Goal: Task Accomplishment & Management: Complete application form

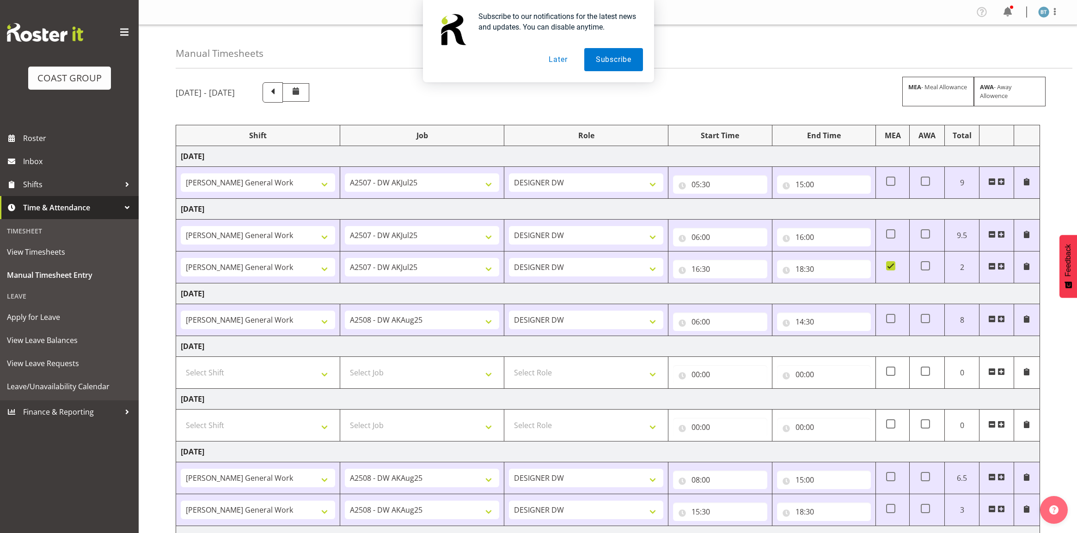
select select "9463"
select select "9464"
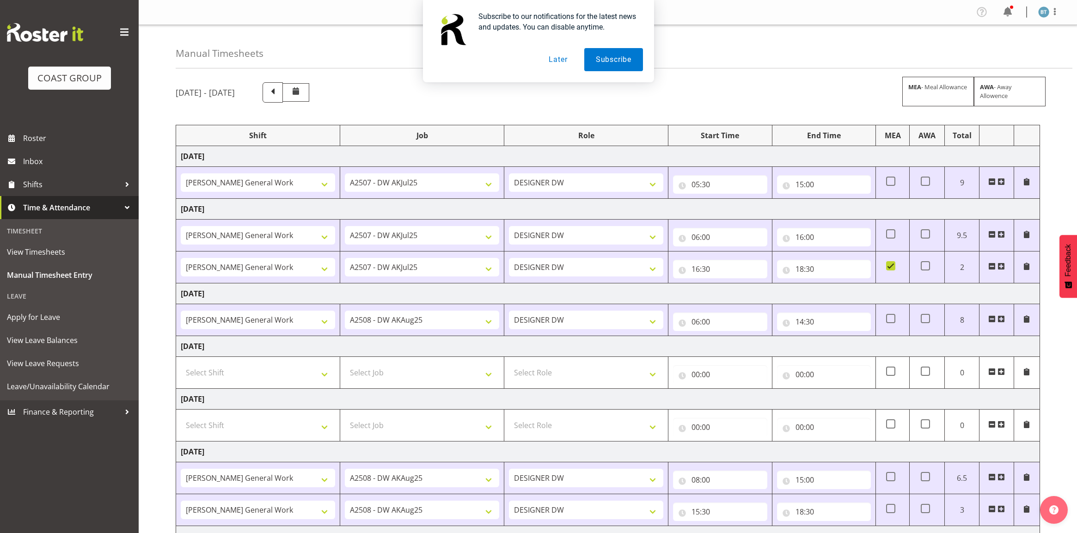
select select "9464"
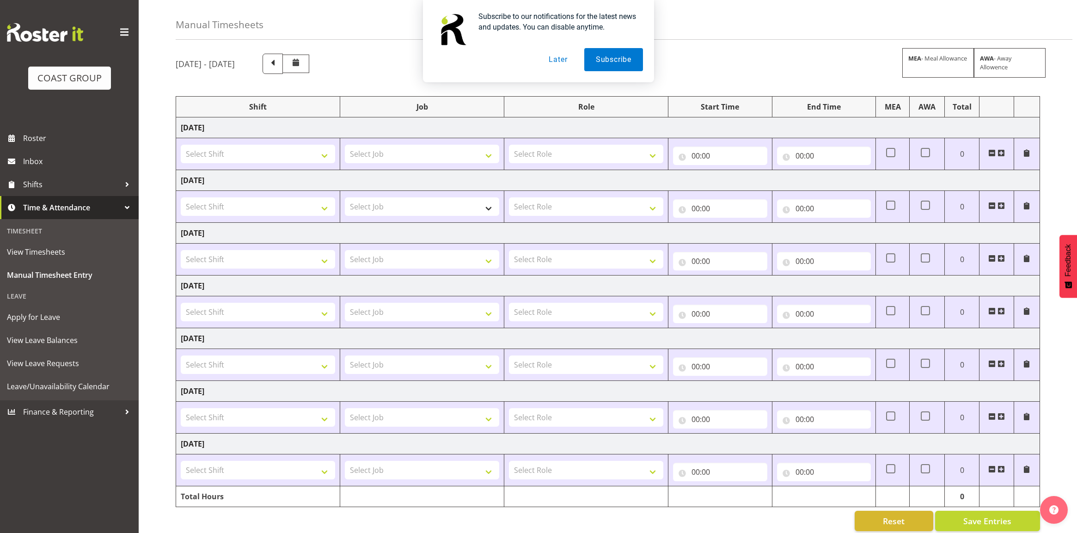
scroll to position [44, 0]
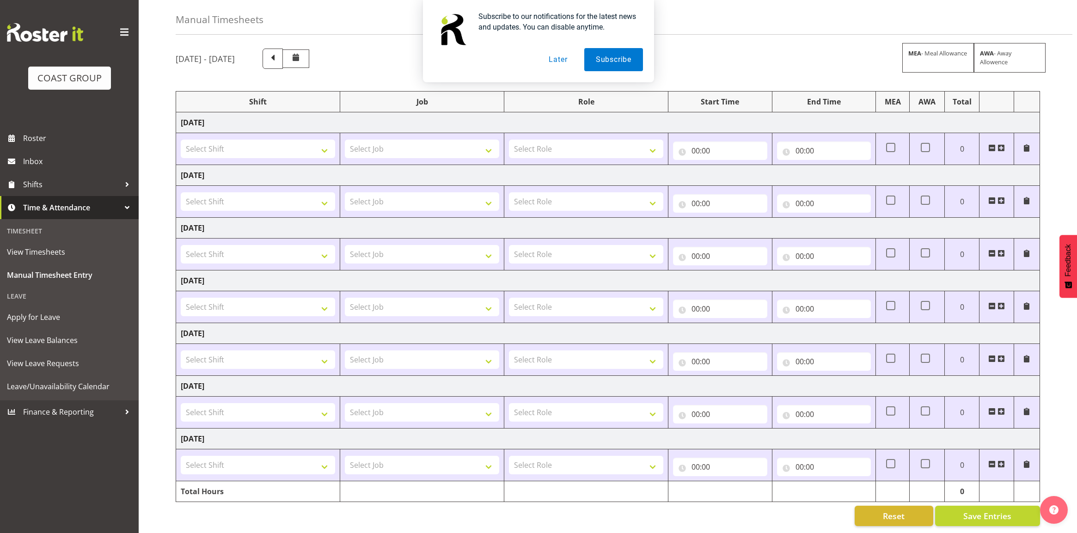
click at [333, 47] on div "Subscribe to our notifications for the latest news and updates. You can disable…" at bounding box center [538, 41] width 1077 height 82
click at [329, 45] on div "Subscribe to our notifications for the latest news and updates. You can disable…" at bounding box center [538, 41] width 1077 height 82
click at [557, 60] on button "Later" at bounding box center [558, 59] width 42 height 23
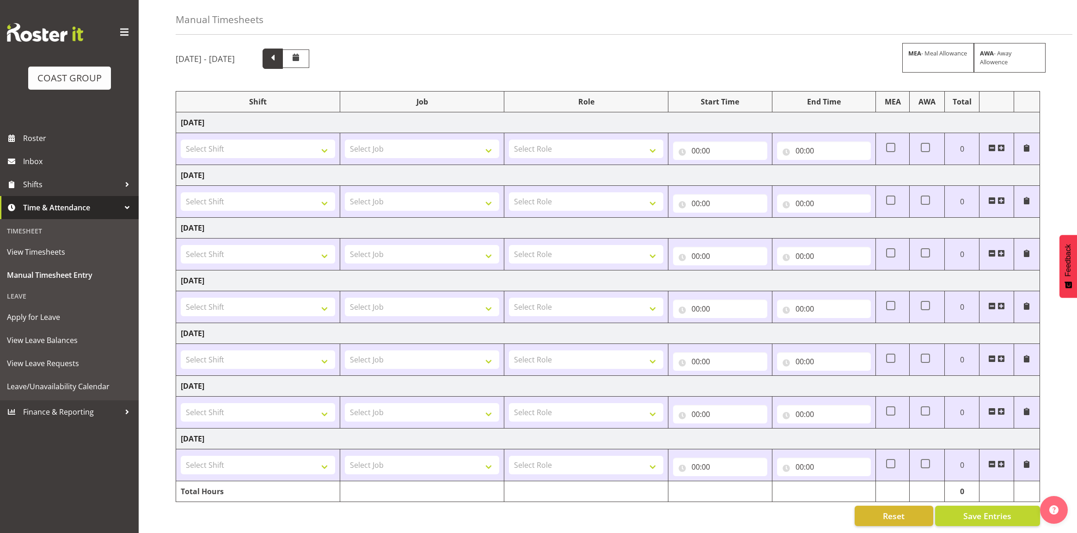
click at [279, 52] on span at bounding box center [273, 58] width 12 height 12
click at [270, 140] on select "Select Shift DW AKL General Work DW AKL General Work DW AKL General Work August…" at bounding box center [258, 149] width 154 height 18
click at [283, 49] on span at bounding box center [272, 59] width 20 height 20
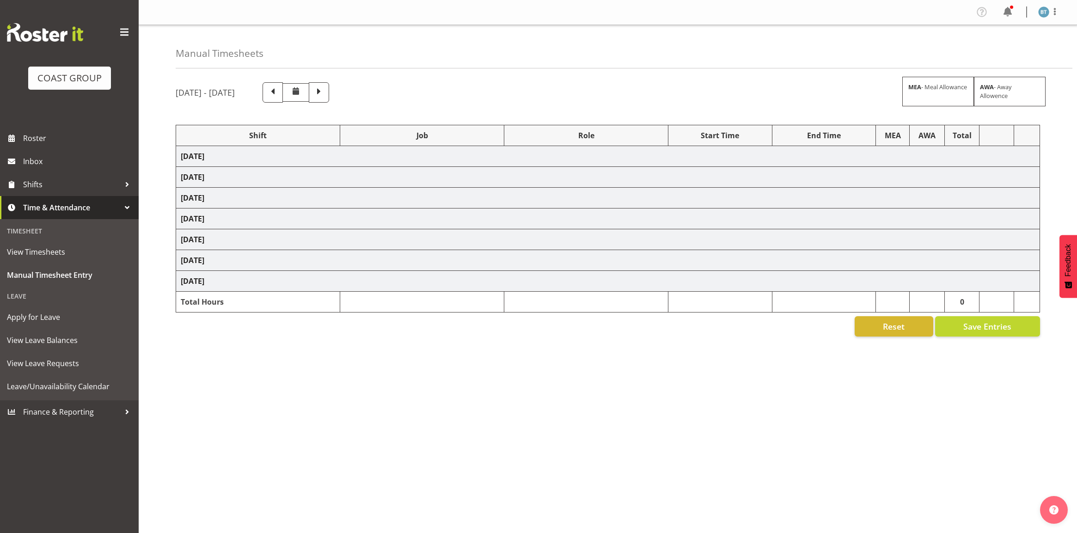
scroll to position [0, 0]
select select "6878"
select select "9463"
select select "6878"
select select "9463"
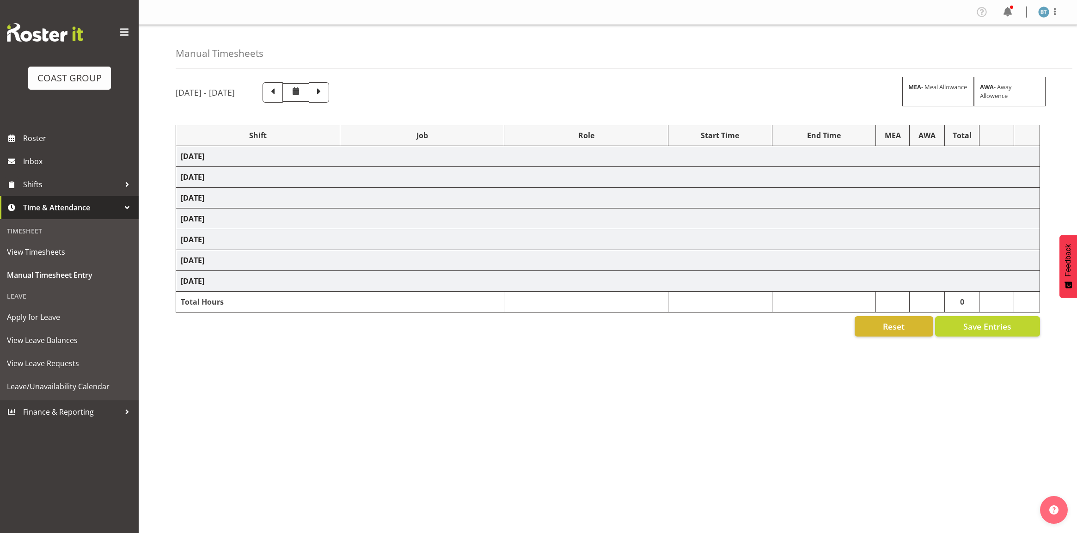
select select "6878"
select select "9463"
select select "6878"
select select "9464"
select select "6878"
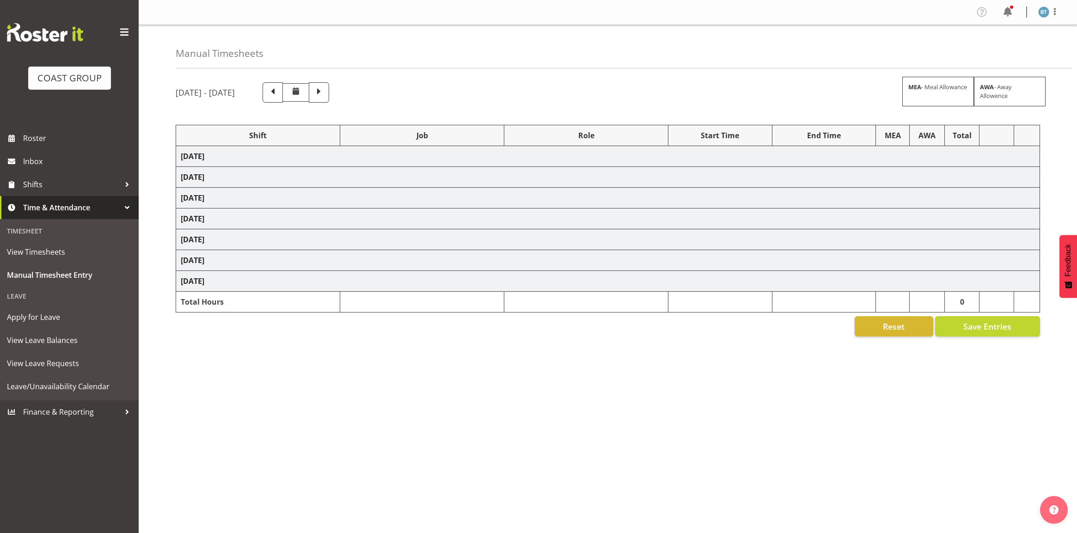
select select "9464"
select select "6878"
select select "9464"
select select "6878"
select select "9464"
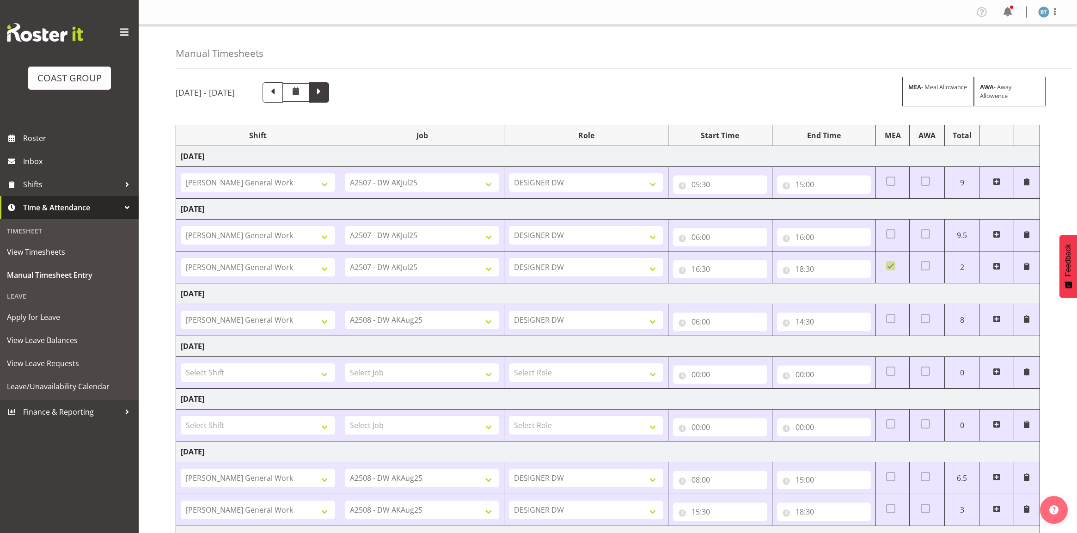
click at [325, 93] on span at bounding box center [319, 91] width 12 height 12
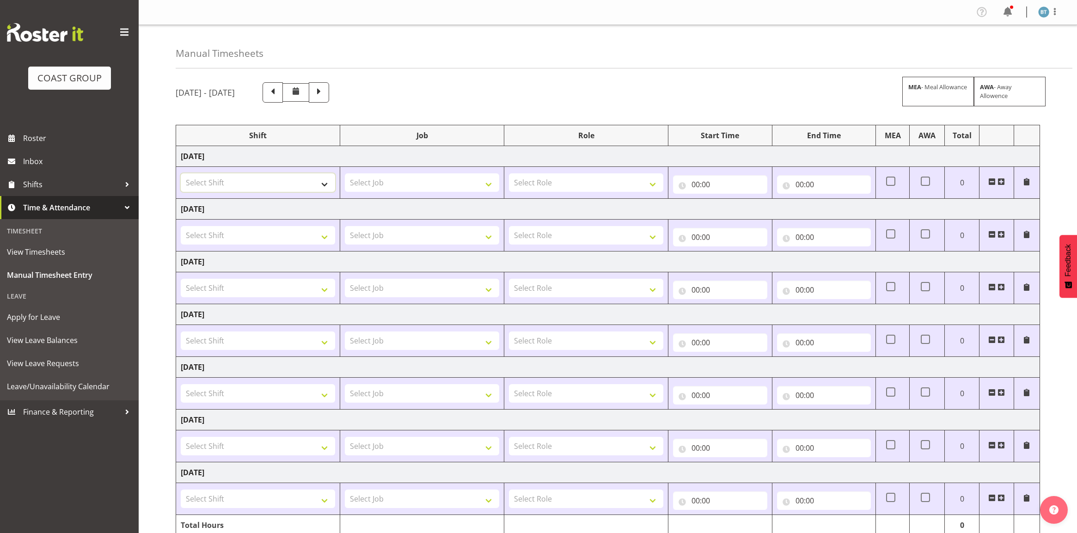
click at [257, 183] on select "Select Shift DW AKL General Work DW AKL General Work DW AKL General Work August…" at bounding box center [258, 182] width 154 height 18
select select "1874"
click at [181, 174] on select "Select Shift DW AKL General Work DW AKL General Work DW AKL General Work August…" at bounding box center [258, 182] width 154 height 18
click at [313, 183] on select "DW AKL General Work DW AKL General Work DW AKL General Work August DW AKL Gener…" at bounding box center [258, 182] width 154 height 18
click at [181, 174] on select "DW AKL General Work DW AKL General Work DW AKL General Work August DW AKL Gener…" at bounding box center [258, 182] width 154 height 18
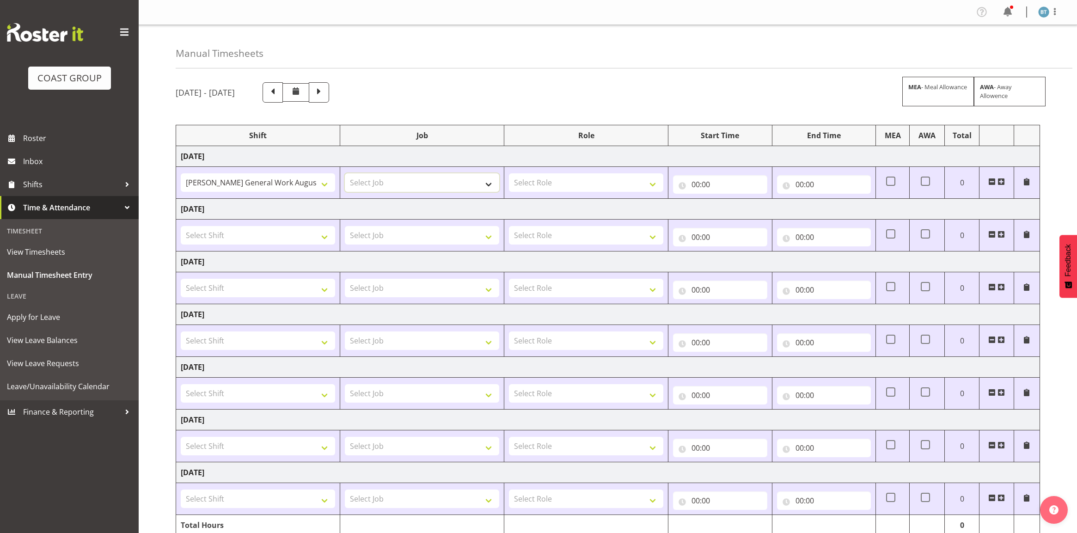
click at [417, 181] on select "Select Job 1 Carlton Events 1 Carlton Hamilton 1 Carlton Wellington 1 EHS WAREH…" at bounding box center [422, 182] width 154 height 18
select select "9464"
click at [345, 174] on select "Select Job 1 Carlton Events 1 Carlton Hamilton 1 Carlton Wellington 1 EHS WAREH…" at bounding box center [422, 182] width 154 height 18
click at [299, 180] on select "DW AKL General Work DW AKL General Work DW AKL General Work August DW AKL Gener…" at bounding box center [258, 182] width 154 height 18
select select "6877"
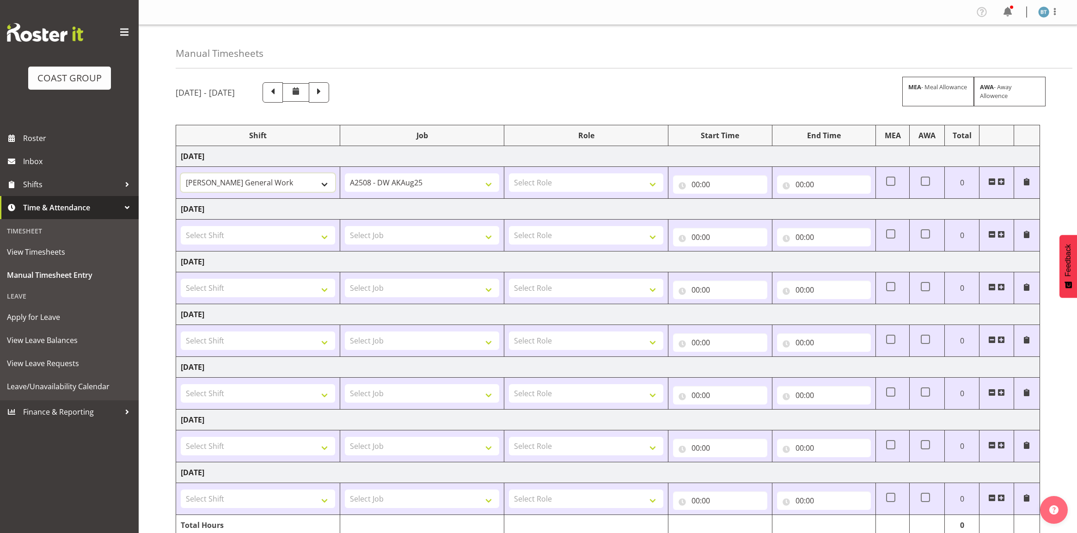
click at [181, 174] on select "DW AKL General Work DW AKL General Work DW AKL General Work August DW AKL Gener…" at bounding box center [258, 182] width 154 height 18
click at [301, 233] on select "Select Shift DW AKL General Work DW AKL General Work DW AKL General Work August…" at bounding box center [258, 235] width 154 height 18
select select "6877"
click at [181, 227] on select "Select Shift DW AKL General Work DW AKL General Work DW AKL General Work August…" at bounding box center [258, 235] width 154 height 18
click at [290, 296] on select "Select Shift DW AKL General Work DW AKL General Work DW AKL General Work August…" at bounding box center [258, 288] width 154 height 18
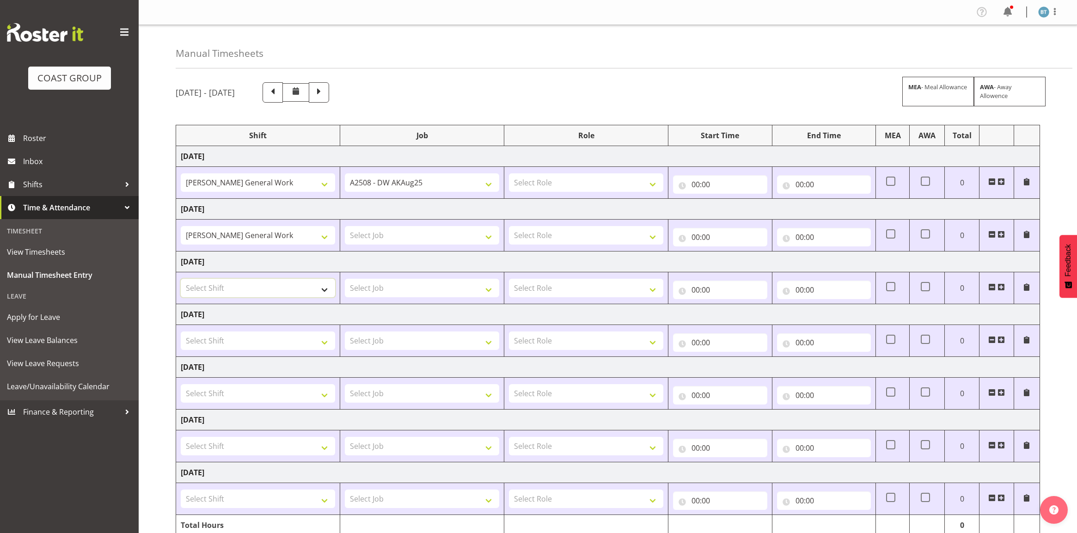
select select "6877"
click at [181, 280] on select "Select Shift DW AKL General Work DW AKL General Work DW AKL General Work August…" at bounding box center [258, 288] width 154 height 18
click at [275, 339] on select "Select Shift DW AKL General Work DW AKL General Work DW AKL General Work August…" at bounding box center [258, 340] width 154 height 18
select select "6877"
click at [181, 333] on select "Select Shift DW AKL General Work DW AKL General Work DW AKL General Work August…" at bounding box center [258, 340] width 154 height 18
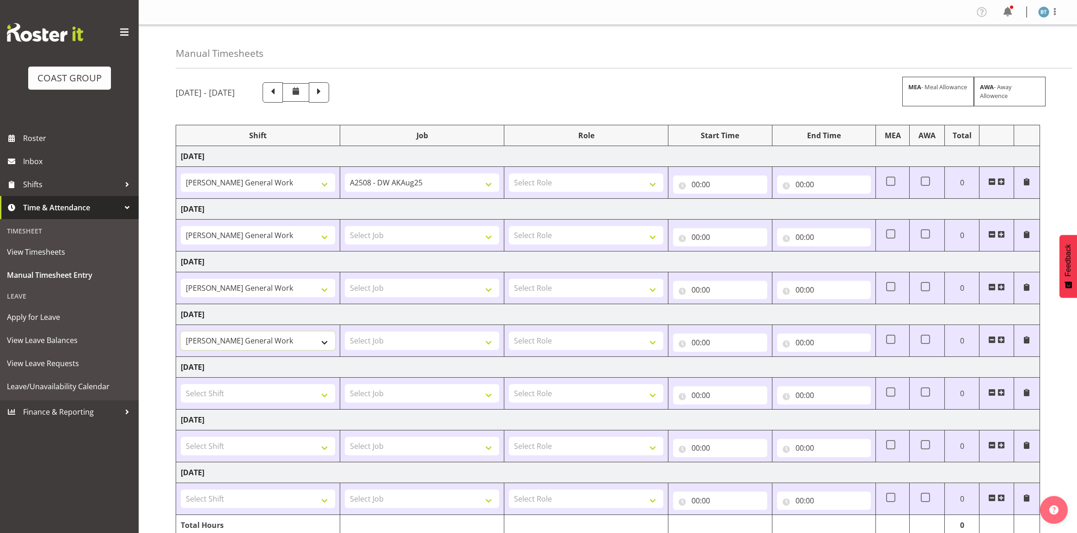
click at [273, 337] on select "DW AKL General Work DW AKL General Work DW AKL General Work August DW AKL Gener…" at bounding box center [258, 340] width 154 height 18
drag, startPoint x: 136, startPoint y: 324, endPoint x: 163, endPoint y: 324, distance: 26.3
click at [136, 324] on div "Timesheet View Timesheets Manual Timesheet Entry Leave Apply for Leave View Lea…" at bounding box center [69, 309] width 139 height 181
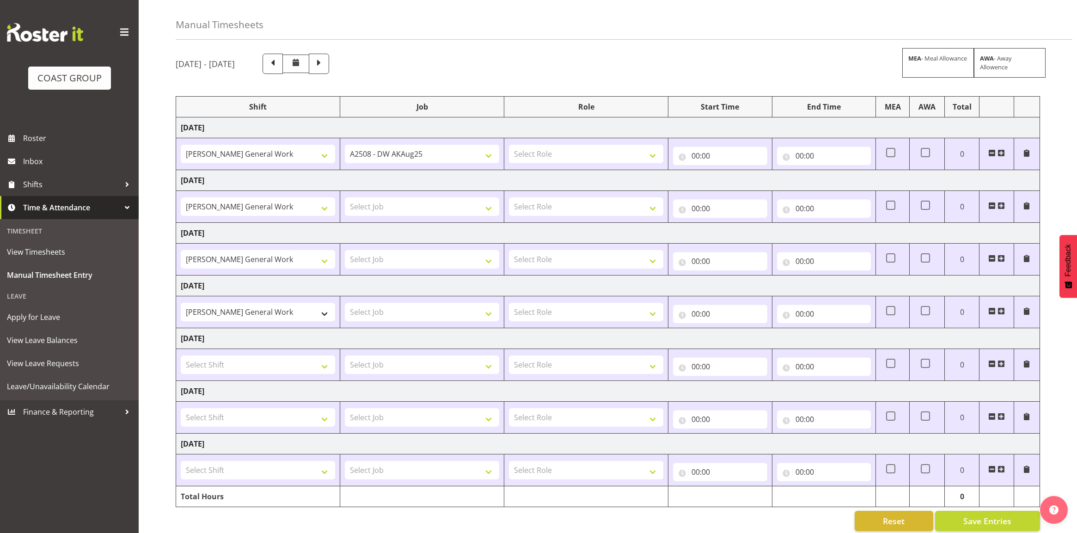
scroll to position [44, 0]
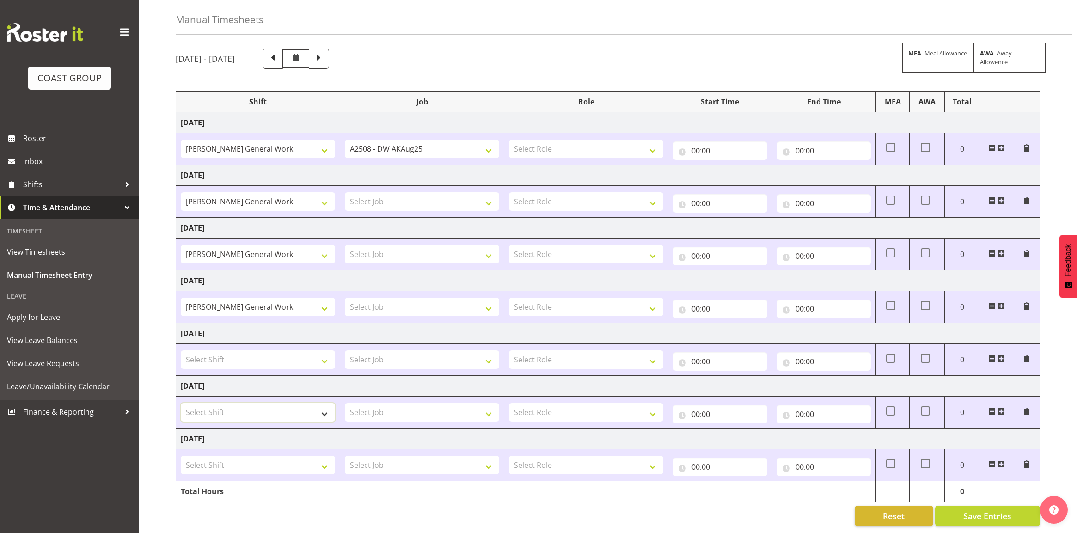
drag, startPoint x: 274, startPoint y: 400, endPoint x: 269, endPoint y: 406, distance: 7.9
click at [274, 403] on select "Select Shift DW AKL General Work DW AKL General Work DW AKL General Work August…" at bounding box center [258, 412] width 154 height 18
select select "6877"
click at [181, 403] on select "Select Shift DW AKL General Work DW AKL General Work DW AKL General Work August…" at bounding box center [258, 412] width 154 height 18
drag, startPoint x: 261, startPoint y: 453, endPoint x: 259, endPoint y: 463, distance: 9.9
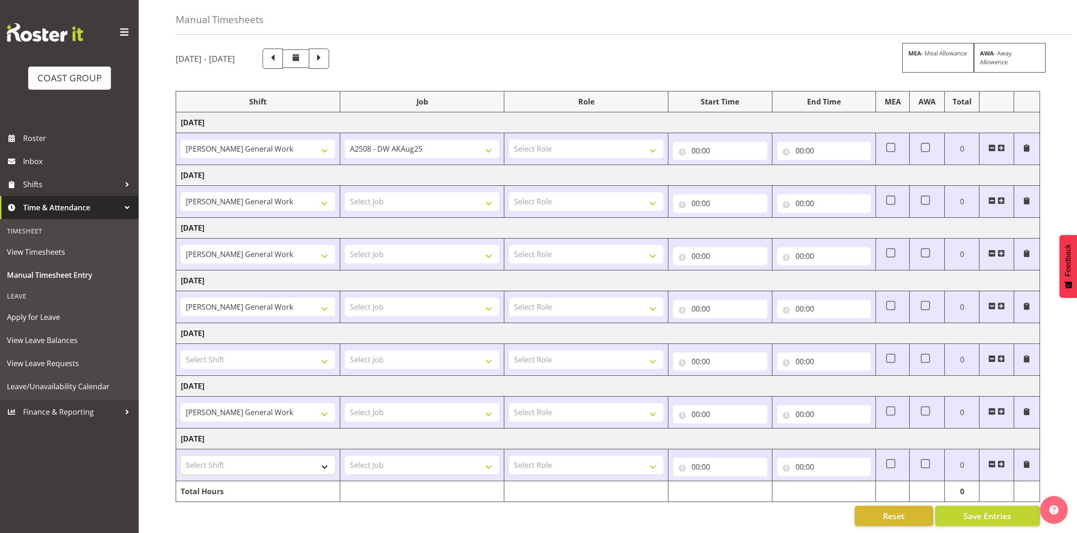
click at [260, 456] on select "Select Shift DW AKL General Work DW AKL General Work DW AKL General Work August…" at bounding box center [258, 465] width 154 height 18
select select "6877"
click at [181, 456] on select "Select Shift DW AKL General Work DW AKL General Work DW AKL General Work August…" at bounding box center [258, 465] width 154 height 18
click at [428, 174] on td "[DATE]" at bounding box center [608, 175] width 864 height 21
click at [417, 197] on select "Select Job 1 Carlton Events 1 Carlton Hamilton 1 Carlton Wellington 1 EHS WAREH…" at bounding box center [422, 201] width 154 height 18
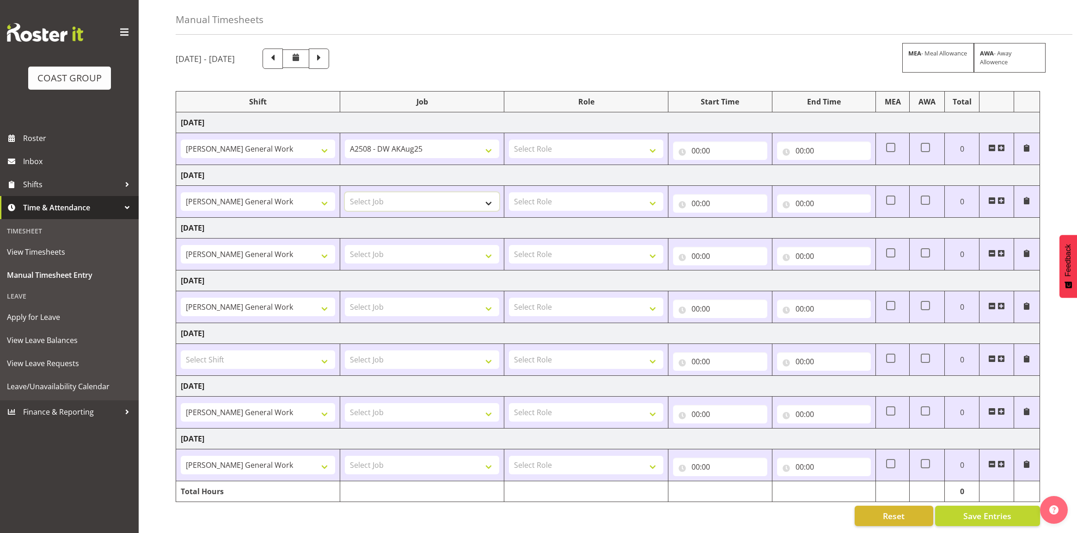
select select "9464"
click at [345, 192] on select "Select Job 1 Carlton Events 1 Carlton Hamilton 1 Carlton Wellington 1 EHS WAREH…" at bounding box center [422, 201] width 154 height 18
click at [426, 245] on select "Select Job 1 Carlton Events 1 Carlton Hamilton 1 Carlton Wellington 1 EHS WAREH…" at bounding box center [422, 254] width 154 height 18
select select "9464"
click at [345, 245] on select "Select Job 1 Carlton Events 1 Carlton Hamilton 1 Carlton Wellington 1 EHS WAREH…" at bounding box center [422, 254] width 154 height 18
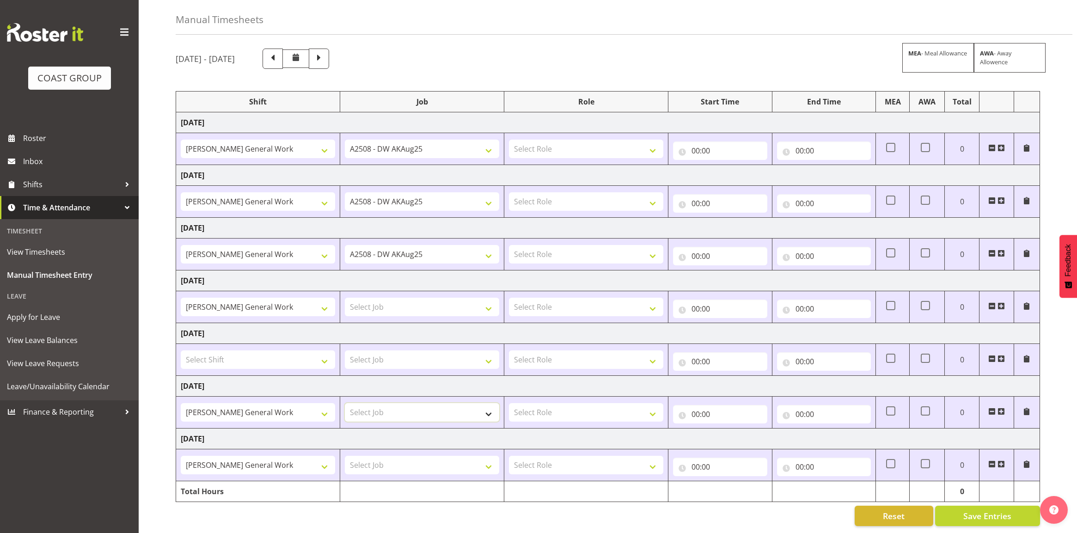
click at [421, 403] on select "Select Job 1 Carlton Events 1 Carlton Hamilton 1 Carlton Wellington 1 EHS WAREH…" at bounding box center [422, 412] width 154 height 18
select select "9464"
click at [345, 403] on select "Select Job 1 Carlton Events 1 Carlton Hamilton 1 Carlton Wellington 1 EHS WAREH…" at bounding box center [422, 412] width 154 height 18
click at [378, 456] on select "Select Job 1 Carlton Events 1 Carlton Hamilton 1 Carlton Wellington 1 EHS WAREH…" at bounding box center [422, 465] width 154 height 18
select select "9464"
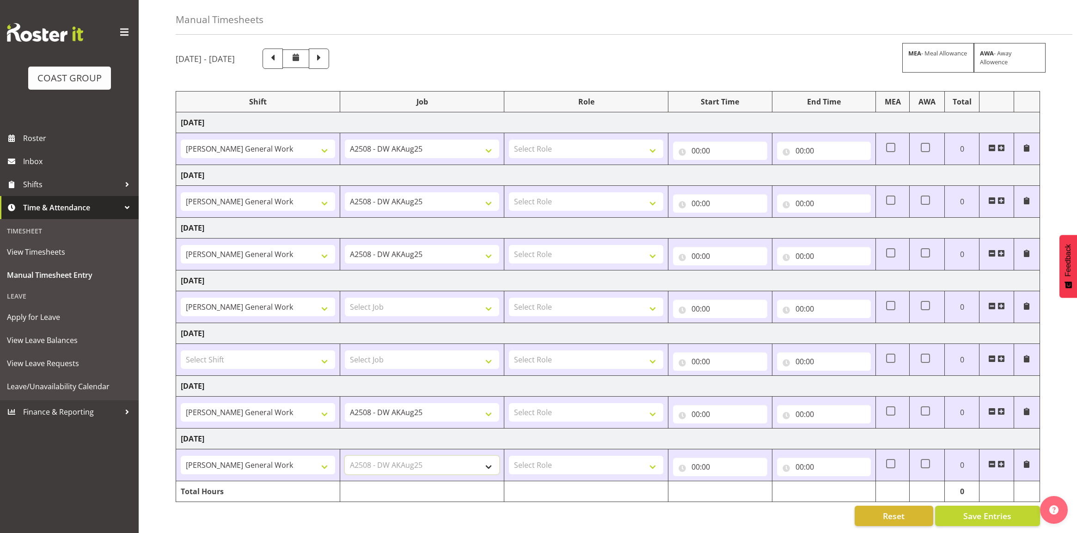
click at [345, 456] on select "Select Job 1 Carlton Events 1 Carlton Hamilton 1 Carlton Wellington 1 EHS WAREH…" at bounding box center [422, 465] width 154 height 18
click at [569, 141] on select "Select Role DESIGNER DW" at bounding box center [586, 149] width 154 height 18
select select "221"
click at [509, 140] on select "Select Role DESIGNER DW" at bounding box center [586, 149] width 154 height 18
click at [548, 196] on select "Select Role DESIGNER DW" at bounding box center [586, 201] width 154 height 18
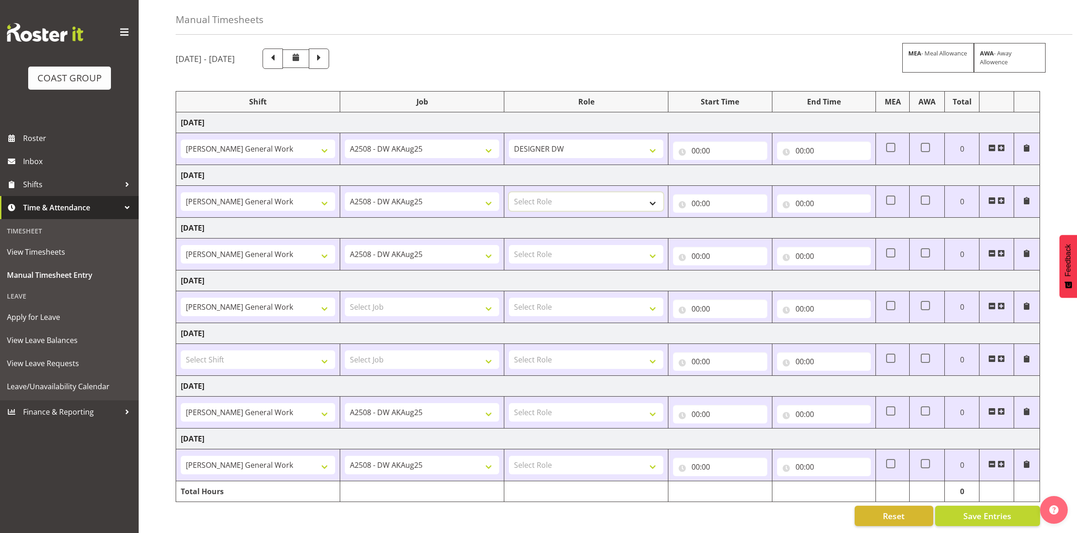
select select "221"
click at [509, 192] on select "Select Role DESIGNER DW" at bounding box center [586, 201] width 154 height 18
drag, startPoint x: 536, startPoint y: 245, endPoint x: 534, endPoint y: 252, distance: 7.2
click at [536, 245] on select "Select Role DESIGNER DW" at bounding box center [586, 254] width 154 height 18
select select "221"
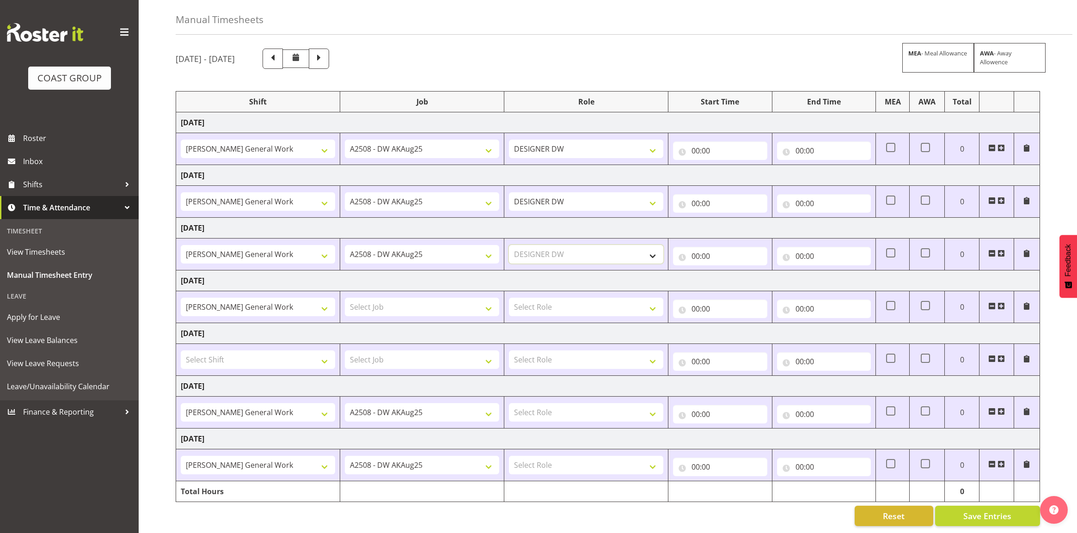
click at [509, 245] on select "Select Role DESIGNER DW" at bounding box center [586, 254] width 154 height 18
drag, startPoint x: 543, startPoint y: 401, endPoint x: 542, endPoint y: 410, distance: 9.3
click at [543, 403] on select "Select Role DESIGNER DW" at bounding box center [586, 412] width 154 height 18
click at [538, 463] on select "Select Role DESIGNER DW" at bounding box center [586, 465] width 154 height 18
select select "221"
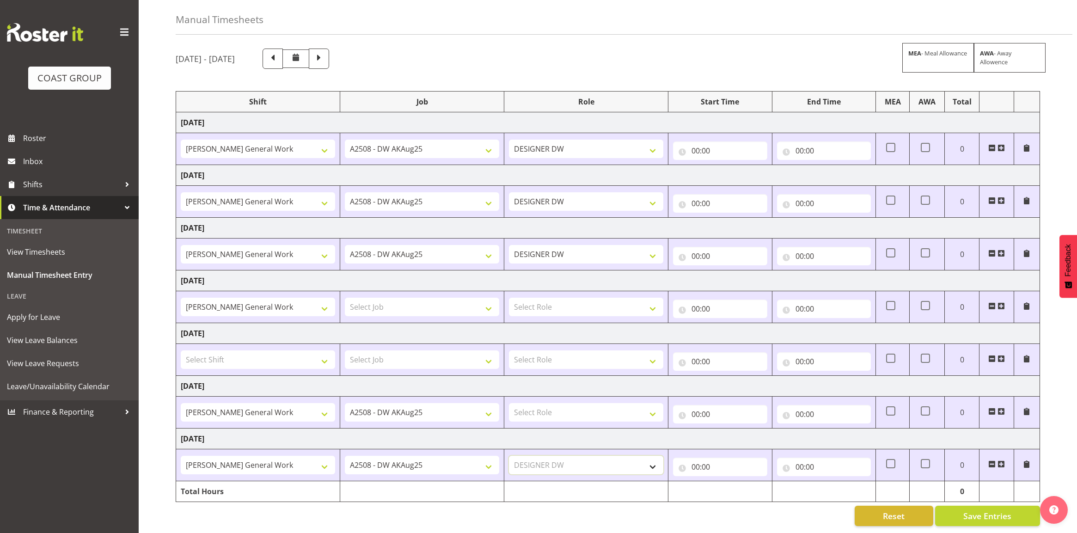
click at [509, 456] on select "Select Role DESIGNER DW" at bounding box center [586, 465] width 154 height 18
drag, startPoint x: 537, startPoint y: 414, endPoint x: 539, endPoint y: 407, distance: 6.7
click at [537, 413] on td "Select Role DESIGNER DW" at bounding box center [586, 412] width 164 height 32
drag, startPoint x: 539, startPoint y: 406, endPoint x: 539, endPoint y: 411, distance: 5.5
click at [539, 405] on select "Select Role DESIGNER DW" at bounding box center [586, 412] width 154 height 18
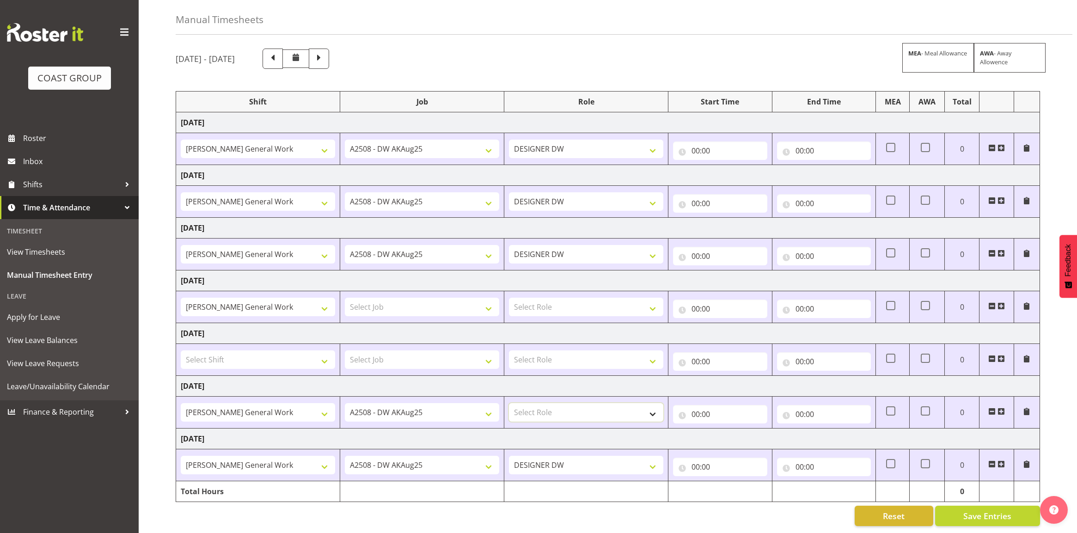
select select "221"
click at [509, 403] on select "Select Role DESIGNER DW" at bounding box center [586, 412] width 154 height 18
click at [692, 458] on input "00:00" at bounding box center [720, 466] width 94 height 18
click at [733, 482] on select "00 01 02 03 04 05 06 07 08 09 10 11 12 13 14 15 16 17 18 19 20 21 22 23" at bounding box center [735, 490] width 21 height 18
select select "7"
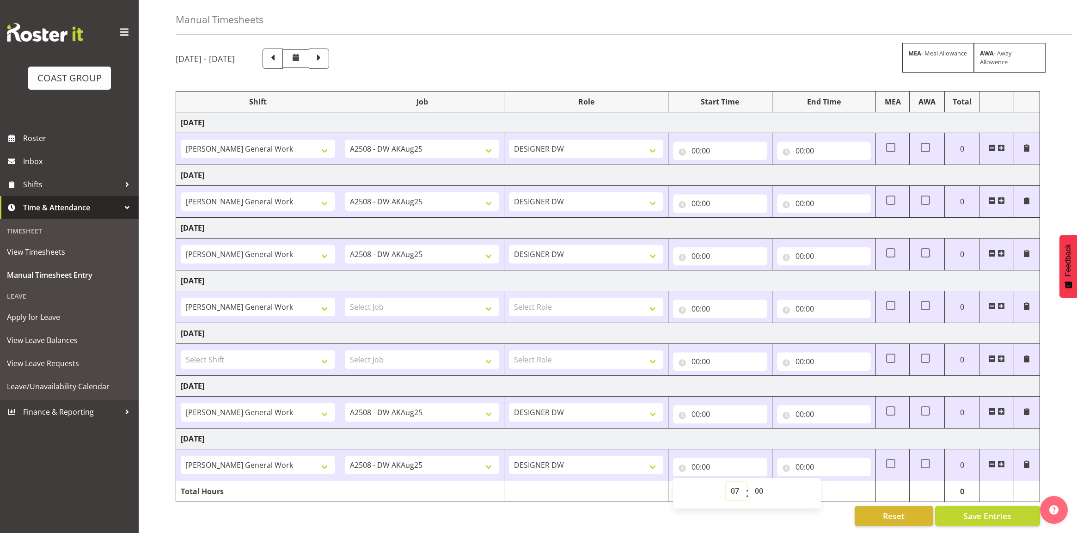
click at [725, 481] on select "00 01 02 03 04 05 06 07 08 09 10 11 12 13 14 15 16 17 18 19 20 21 22 23" at bounding box center [735, 490] width 21 height 18
type input "07:00"
click at [796, 457] on input "00:00" at bounding box center [824, 466] width 94 height 18
click at [832, 481] on select "00 01 02 03 04 05 06 07 08 09 10 11 12 13 14 15 16 17 18 19 20 21 22 23" at bounding box center [839, 490] width 21 height 18
select select "17"
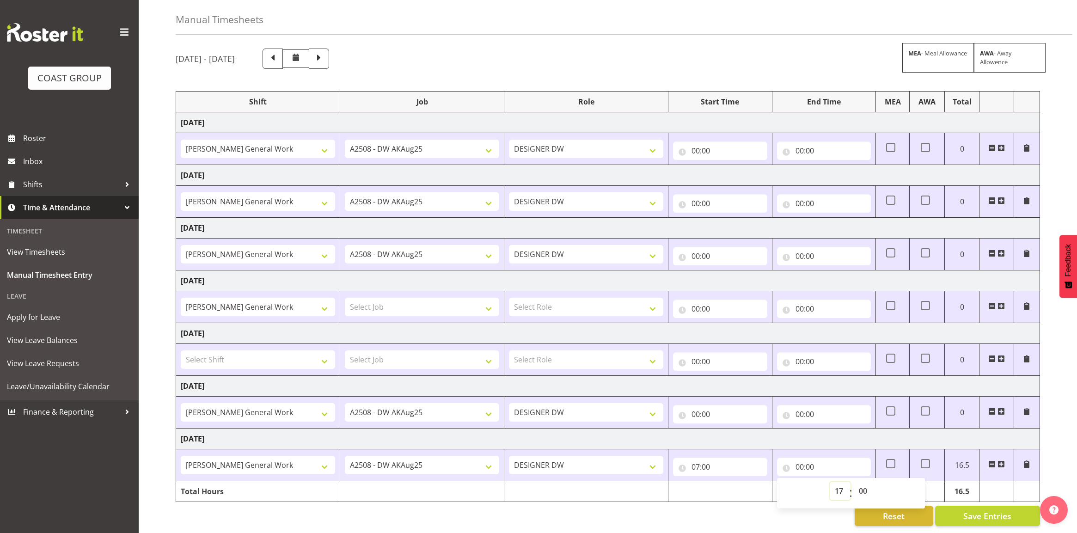
click at [829, 481] on select "00 01 02 03 04 05 06 07 08 09 10 11 12 13 14 15 16 17 18 19 20 21 22 23" at bounding box center [839, 490] width 21 height 18
type input "17:00"
click at [861, 484] on select "00 01 02 03 04 05 06 07 08 09 10 11 12 13 14 15 16 17 18 19 20 21 22 23 24 25 2…" at bounding box center [863, 490] width 21 height 18
select select "30"
click at [853, 481] on select "00 01 02 03 04 05 06 07 08 09 10 11 12 13 14 15 16 17 18 19 20 21 22 23 24 25 2…" at bounding box center [863, 490] width 21 height 18
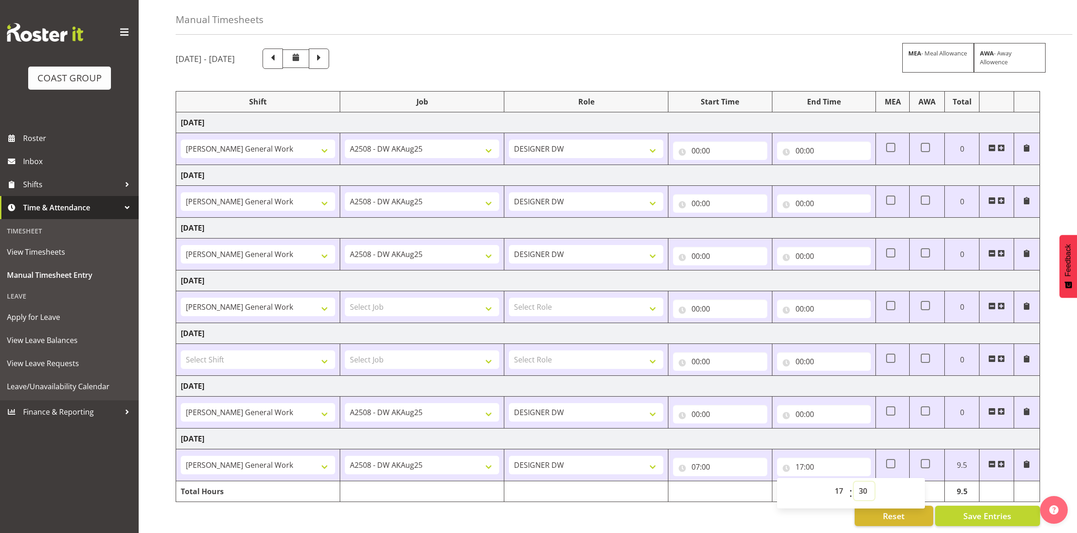
type input "17:30"
click at [834, 428] on td "[DATE]" at bounding box center [608, 438] width 864 height 21
click at [696, 408] on input "00:00" at bounding box center [720, 414] width 94 height 18
click at [736, 431] on select "00 01 02 03 04 05 06 07 08 09 10 11 12 13 14 15 16 17 18 19 20 21 22 23" at bounding box center [735, 438] width 21 height 18
select select "8"
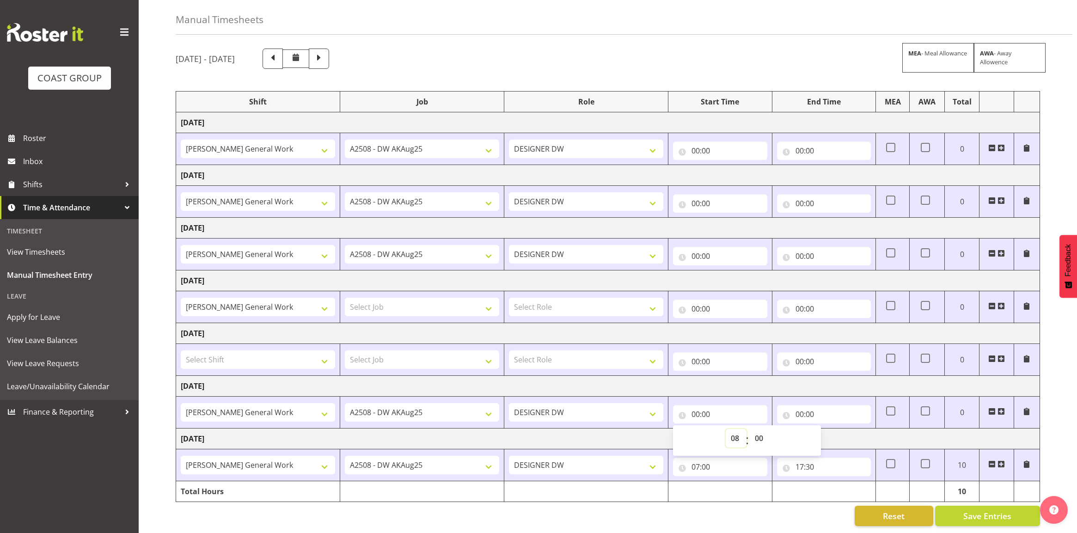
click at [725, 429] on select "00 01 02 03 04 05 06 07 08 09 10 11 12 13 14 15 16 17 18 19 20 21 22 23" at bounding box center [735, 438] width 21 height 18
type input "08:00"
click at [800, 406] on input "00:00" at bounding box center [824, 414] width 94 height 18
click at [835, 429] on select "00 01 02 03 04 05 06 07 08 09 10 11 12 13 14 15 16 17 18 19 20 21 22 23" at bounding box center [839, 438] width 21 height 18
select select "17"
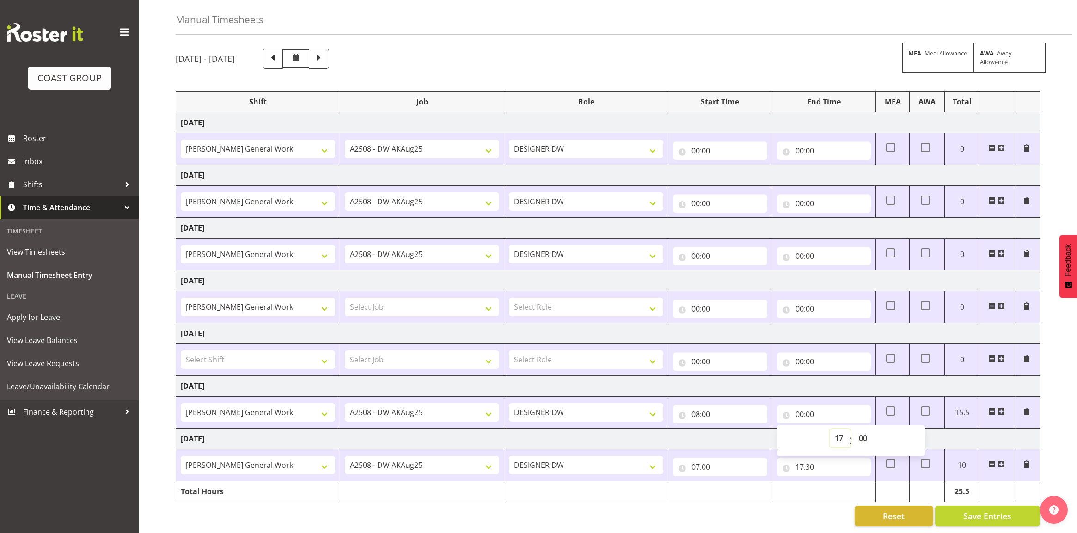
click at [829, 429] on select "00 01 02 03 04 05 06 07 08 09 10 11 12 13 14 15 16 17 18 19 20 21 22 23" at bounding box center [839, 438] width 21 height 18
type input "17:00"
click at [810, 377] on td "[DATE]" at bounding box center [608, 386] width 864 height 21
click at [694, 247] on input "00:00" at bounding box center [720, 256] width 94 height 18
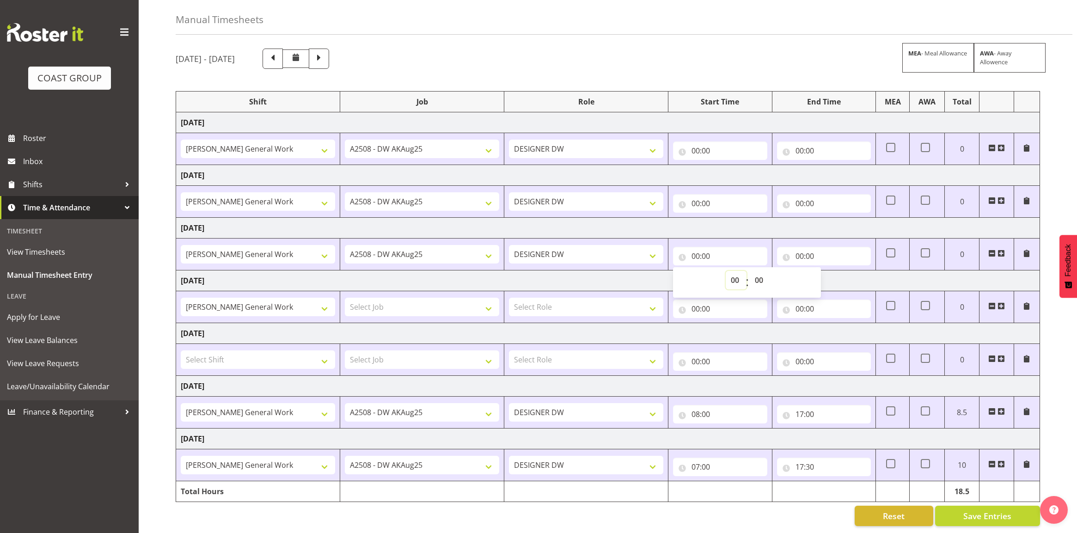
click at [728, 271] on select "00 01 02 03 04 05 06 07 08 09 10 11 12 13 14 15 16 17 18 19 20 21 22 23" at bounding box center [735, 280] width 21 height 18
select select "6"
click at [725, 271] on select "00 01 02 03 04 05 06 07 08 09 10 11 12 13 14 15 16 17 18 19 20 21 22 23" at bounding box center [735, 280] width 21 height 18
type input "06:00"
click at [803, 248] on input "00:00" at bounding box center [824, 256] width 94 height 18
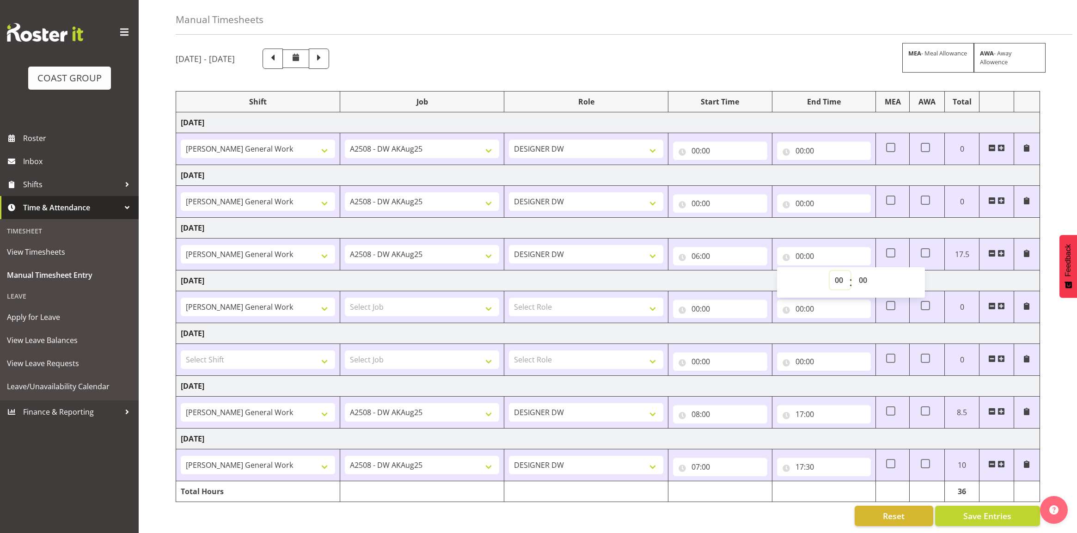
click at [837, 271] on select "00 01 02 03 04 05 06 07 08 09 10 11 12 13 14 15 16 17 18 19 20 21 22 23" at bounding box center [839, 280] width 21 height 18
select select "16"
click at [829, 271] on select "00 01 02 03 04 05 06 07 08 09 10 11 12 13 14 15 16 17 18 19 20 21 22 23" at bounding box center [839, 280] width 21 height 18
type input "16:00"
click at [700, 247] on input "06:00" at bounding box center [720, 256] width 94 height 18
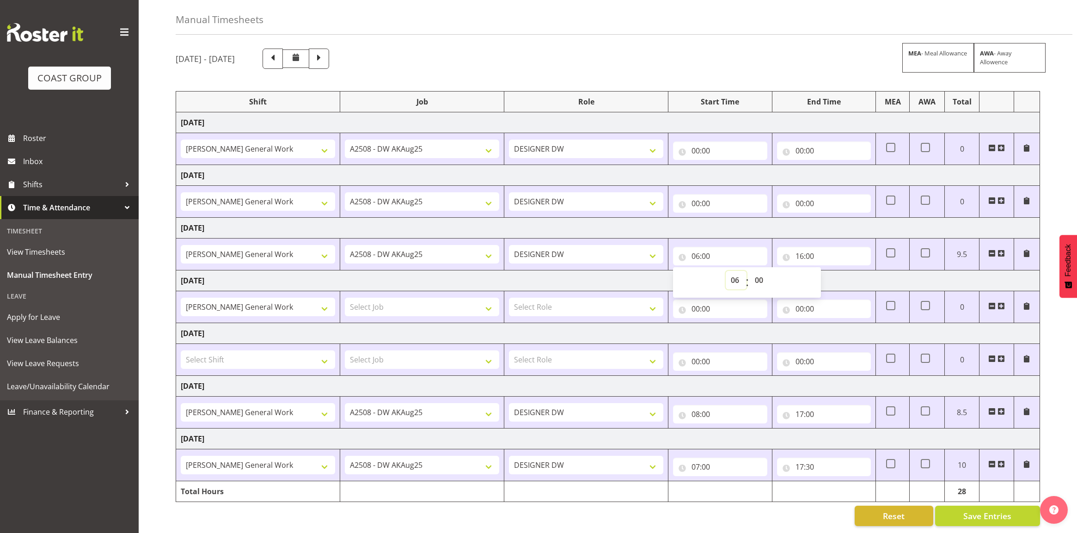
click at [739, 271] on select "00 01 02 03 04 05 06 07 08 09 10 11 12 13 14 15 16 17 18 19 20 21 22 23" at bounding box center [735, 280] width 21 height 18
select select "5"
click at [725, 271] on select "00 01 02 03 04 05 06 07 08 09 10 11 12 13 14 15 16 17 18 19 20 21 22 23" at bounding box center [735, 280] width 21 height 18
type input "05:00"
click at [772, 218] on td "[DATE]" at bounding box center [608, 228] width 864 height 21
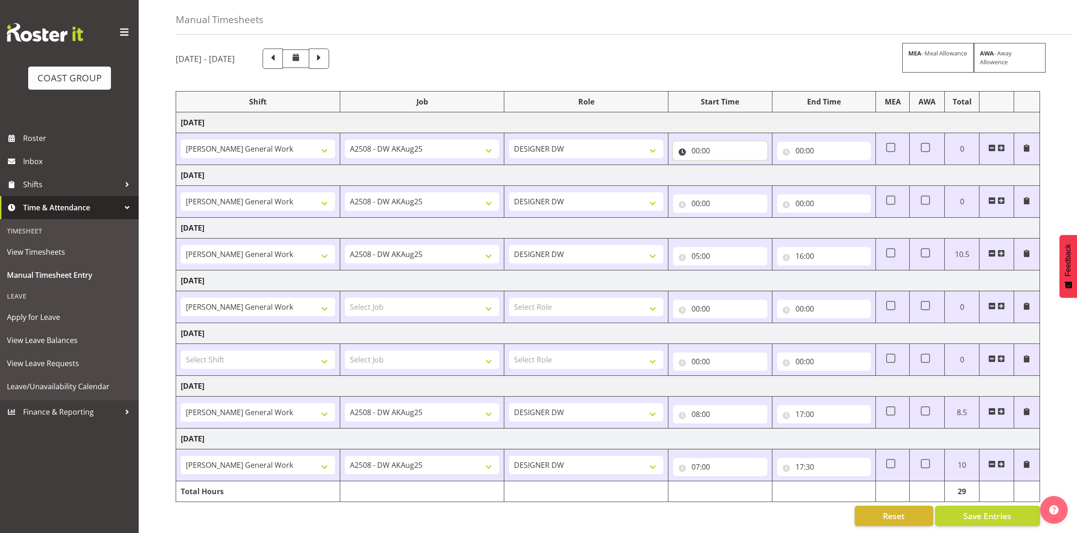
click at [695, 143] on input "00:00" at bounding box center [720, 150] width 94 height 18
click at [735, 168] on select "00 01 02 03 04 05 06 07 08 09 10 11 12 13 14 15 16 17 18 19 20 21 22 23" at bounding box center [735, 174] width 21 height 18
select select "6"
click at [725, 165] on select "00 01 02 03 04 05 06 07 08 09 10 11 12 13 14 15 16 17 18 19 20 21 22 23" at bounding box center [735, 174] width 21 height 18
type input "06:00"
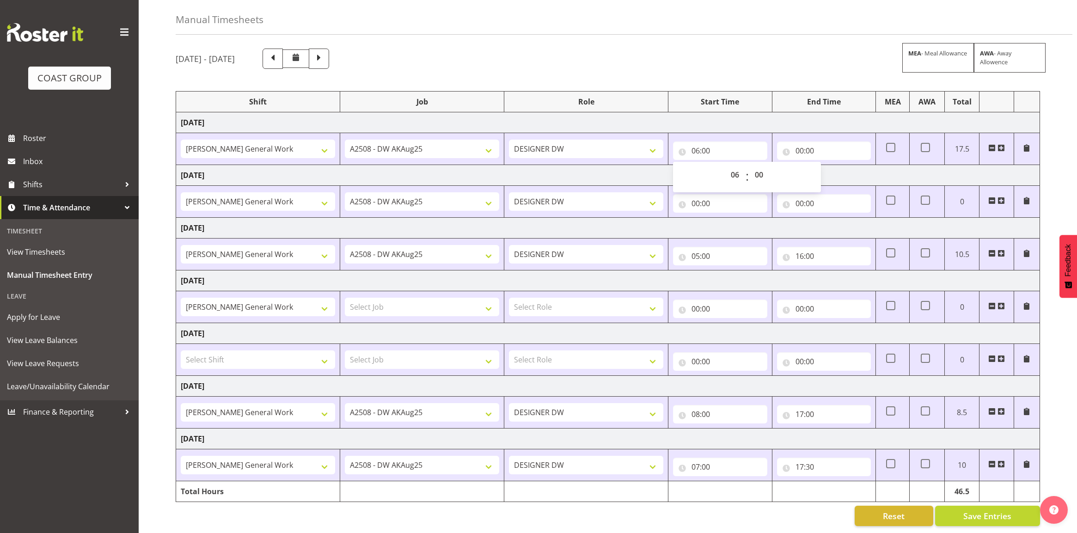
click at [768, 218] on td "[DATE]" at bounding box center [608, 228] width 864 height 21
click at [800, 141] on input "00:00" at bounding box center [824, 150] width 94 height 18
click at [834, 165] on select "00 01 02 03 04 05 06 07 08 09 10 11 12 13 14 15 16 17 18 19 20 21 22 23" at bounding box center [839, 174] width 21 height 18
select select "15"
click at [829, 165] on select "00 01 02 03 04 05 06 07 08 09 10 11 12 13 14 15 16 17 18 19 20 21 22 23" at bounding box center [839, 174] width 21 height 18
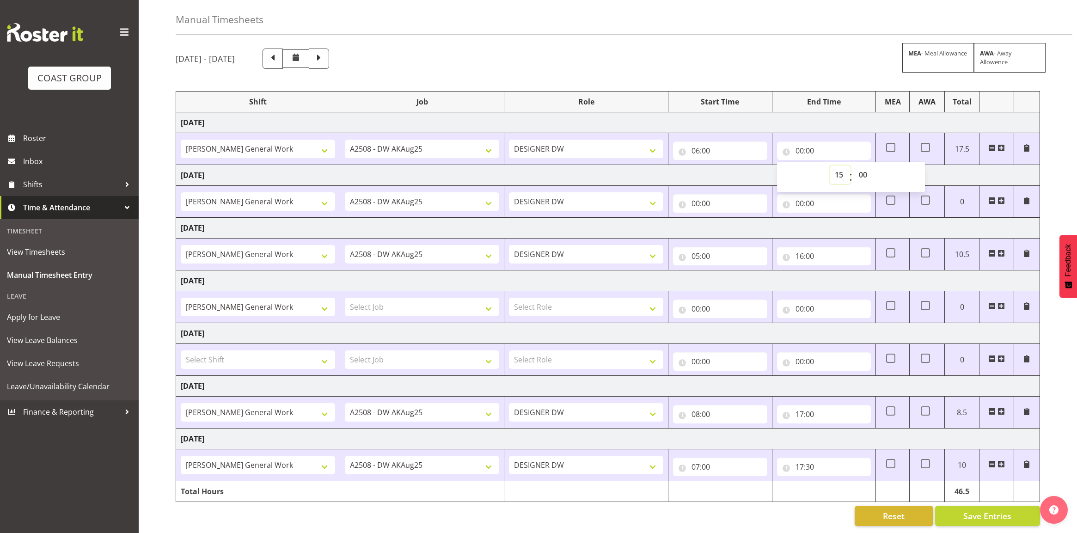
type input "15:00"
click at [691, 168] on td "[DATE]" at bounding box center [608, 175] width 864 height 21
click at [696, 194] on input "00:00" at bounding box center [720, 203] width 94 height 18
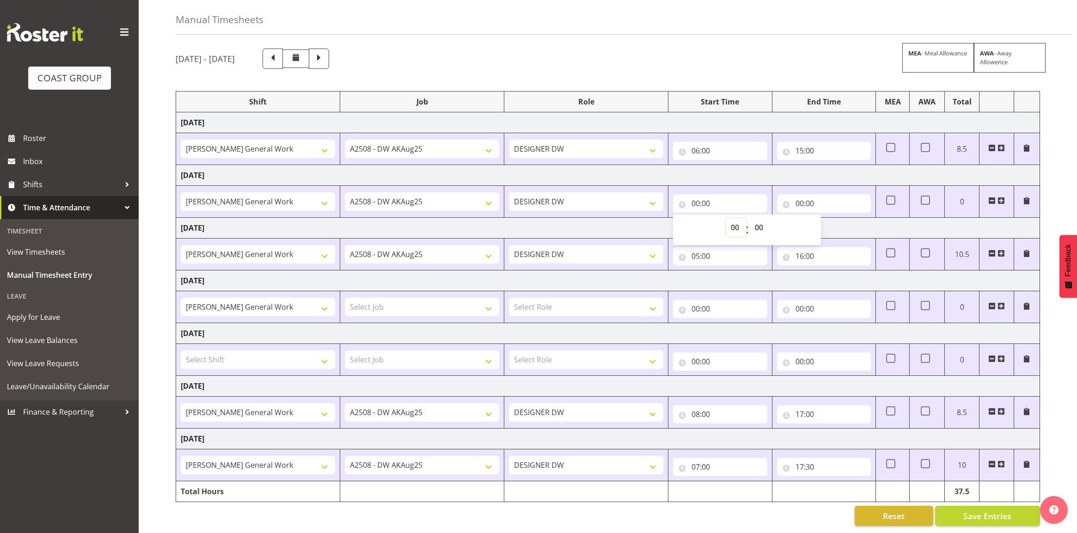
click at [736, 218] on select "00 01 02 03 04 05 06 07 08 09 10 11 12 13 14 15 16 17 18 19 20 21 22 23" at bounding box center [735, 227] width 21 height 18
select select "6"
click at [725, 218] on select "00 01 02 03 04 05 06 07 08 09 10 11 12 13 14 15 16 17 18 19 20 21 22 23" at bounding box center [735, 227] width 21 height 18
type input "06:00"
click at [773, 167] on td "[DATE]" at bounding box center [608, 175] width 864 height 21
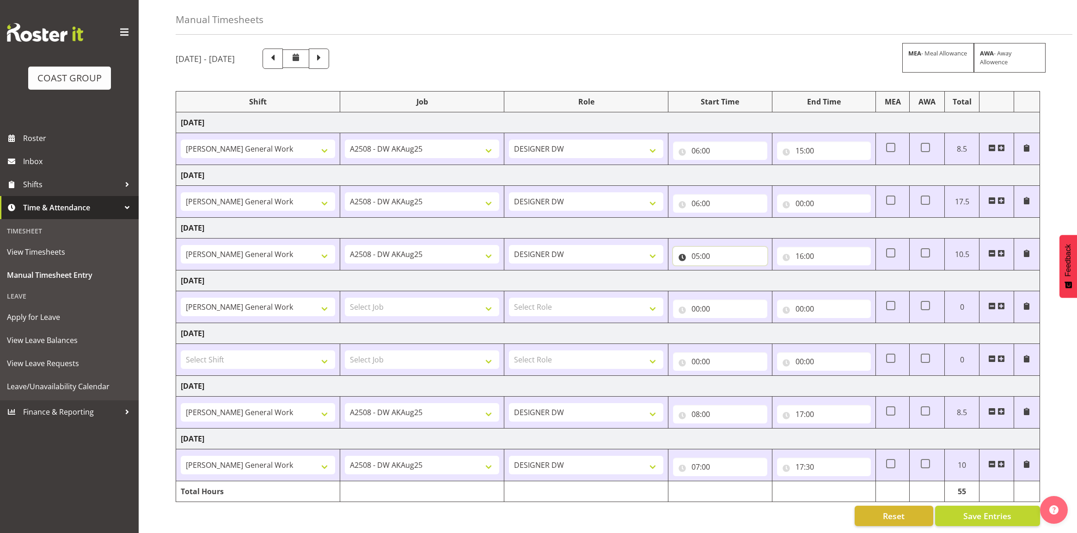
click at [696, 247] on input "05:00" at bounding box center [720, 256] width 94 height 18
click at [733, 271] on select "00 01 02 03 04 05 06 07 08 09 10 11 12 13 14 15 16 17 18 19 20 21 22 23" at bounding box center [735, 280] width 21 height 18
select select "6"
click at [725, 271] on select "00 01 02 03 04 05 06 07 08 09 10 11 12 13 14 15 16 17 18 19 20 21 22 23" at bounding box center [735, 280] width 21 height 18
type input "06:00"
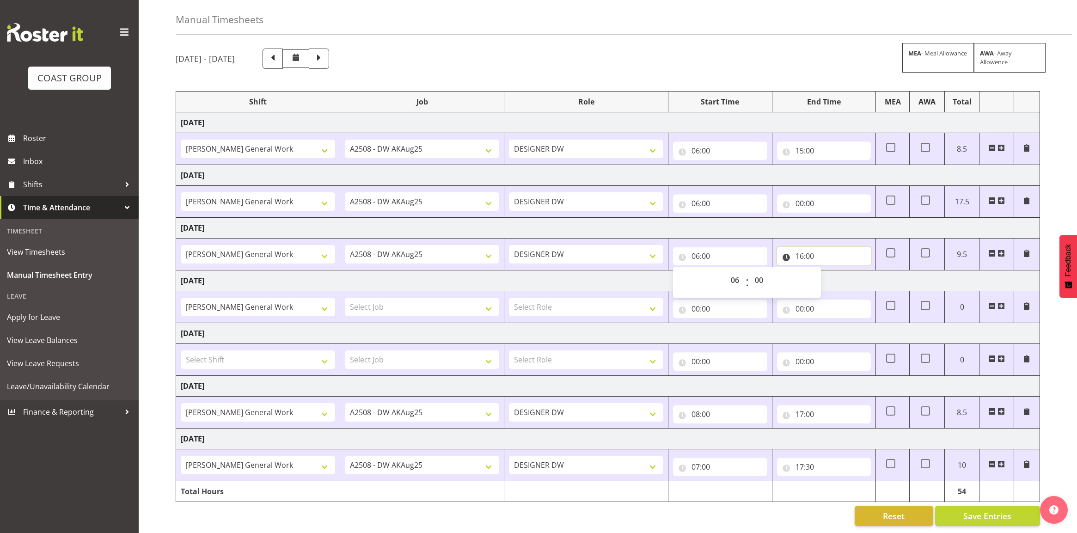
click at [803, 247] on input "16:00" at bounding box center [824, 256] width 94 height 18
click at [814, 247] on input "16:00" at bounding box center [824, 256] width 94 height 18
click at [810, 247] on input "16:00" at bounding box center [824, 256] width 94 height 18
click at [839, 273] on select "00 01 02 03 04 05 06 07 08 09 10 11 12 13 14 15 16 17 18 19 20 21 22 23" at bounding box center [839, 280] width 21 height 18
select select "17"
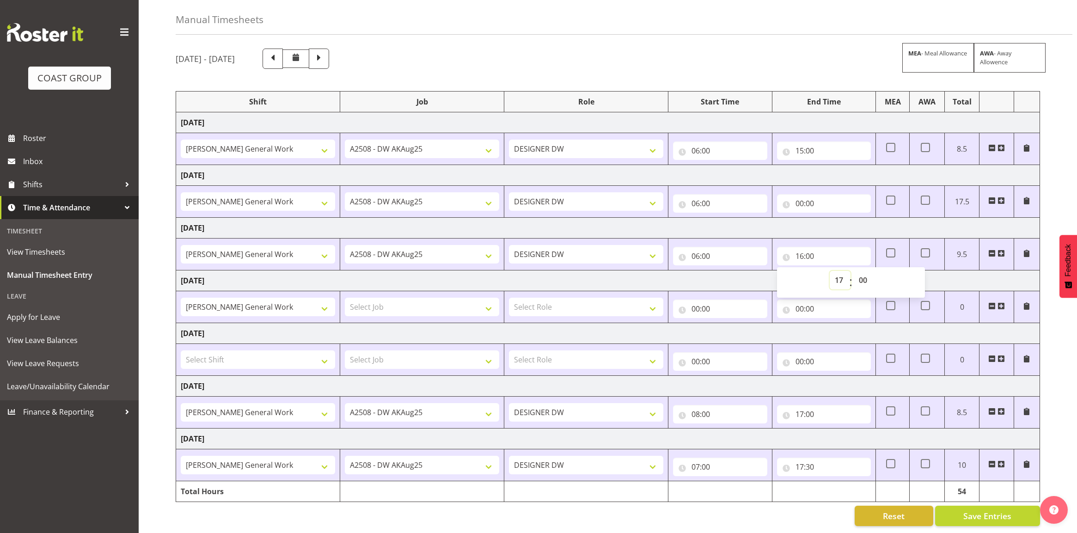
click at [829, 271] on select "00 01 02 03 04 05 06 07 08 09 10 11 12 13 14 15 16 17 18 19 20 21 22 23" at bounding box center [839, 280] width 21 height 18
type input "17:00"
click at [851, 220] on td "[DATE]" at bounding box center [608, 228] width 864 height 21
click at [800, 247] on input "17:00" at bounding box center [824, 256] width 94 height 18
click at [838, 271] on select "00 01 02 03 04 05 06 07 08 09 10 11 12 13 14 15 16 17 18 19 20 21 22 23" at bounding box center [839, 280] width 21 height 18
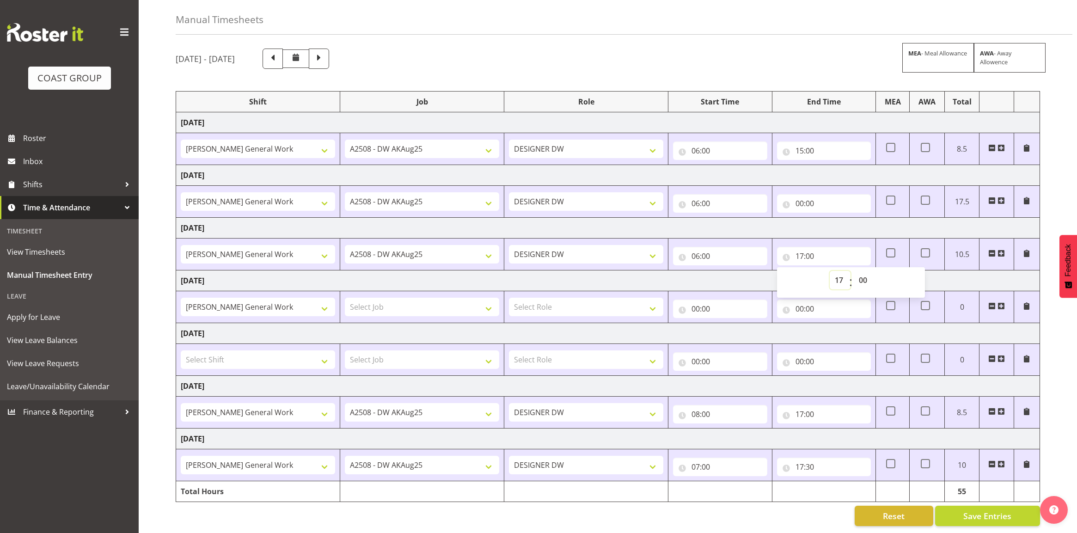
select select "16"
click at [829, 271] on select "00 01 02 03 04 05 06 07 08 09 10 11 12 13 14 15 16 17 18 19 20 21 22 23" at bounding box center [839, 280] width 21 height 18
type input "16:00"
click at [819, 222] on td "[DATE]" at bounding box center [608, 228] width 864 height 21
click at [800, 194] on input "00:00" at bounding box center [824, 203] width 94 height 18
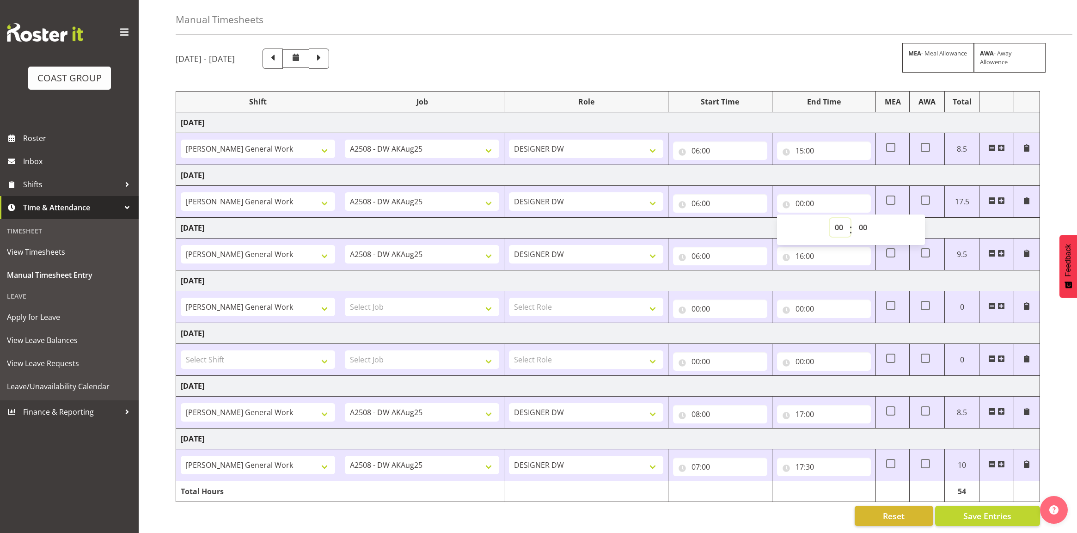
click at [840, 220] on select "00 01 02 03 04 05 06 07 08 09 10 11 12 13 14 15 16 17 18 19 20 21 22 23" at bounding box center [839, 227] width 21 height 18
select select "12"
click at [829, 218] on select "00 01 02 03 04 05 06 07 08 09 10 11 12 13 14 15 16 17 18 19 20 21 22 23" at bounding box center [839, 227] width 21 height 18
type input "12:00"
click at [836, 219] on select "00 01 02 03 04 05 06 07 08 09 10 11 12 13 14 15 16 17 18 19 20 21 22 23" at bounding box center [839, 227] width 21 height 18
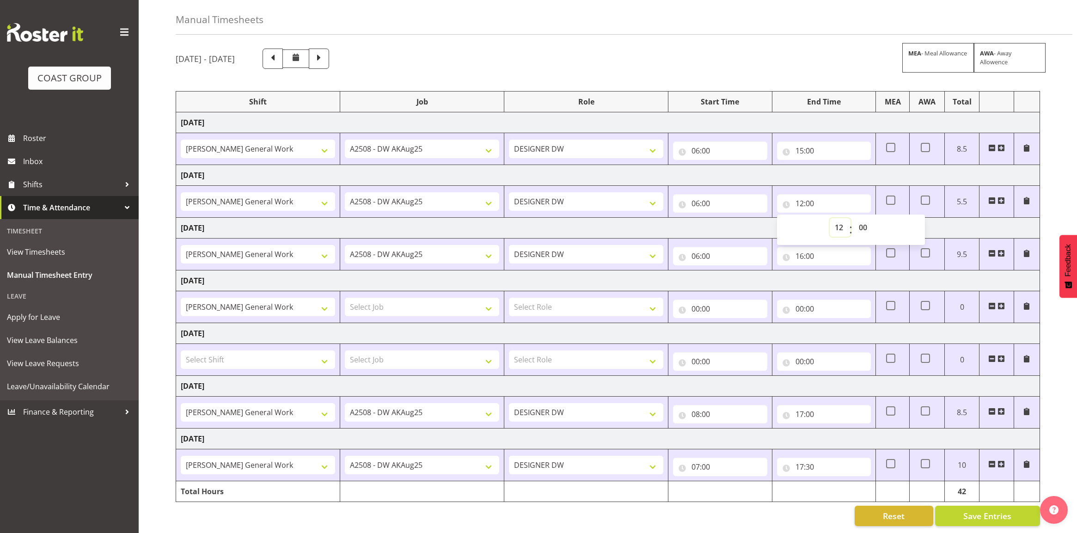
select select "16"
click at [829, 218] on select "00 01 02 03 04 05 06 07 08 09 10 11 12 13 14 15 16 17 18 19 20 21 22 23" at bounding box center [839, 227] width 21 height 18
type input "16:00"
click at [858, 167] on td "[DATE]" at bounding box center [608, 175] width 864 height 21
click at [799, 405] on input "17:00" at bounding box center [824, 414] width 94 height 18
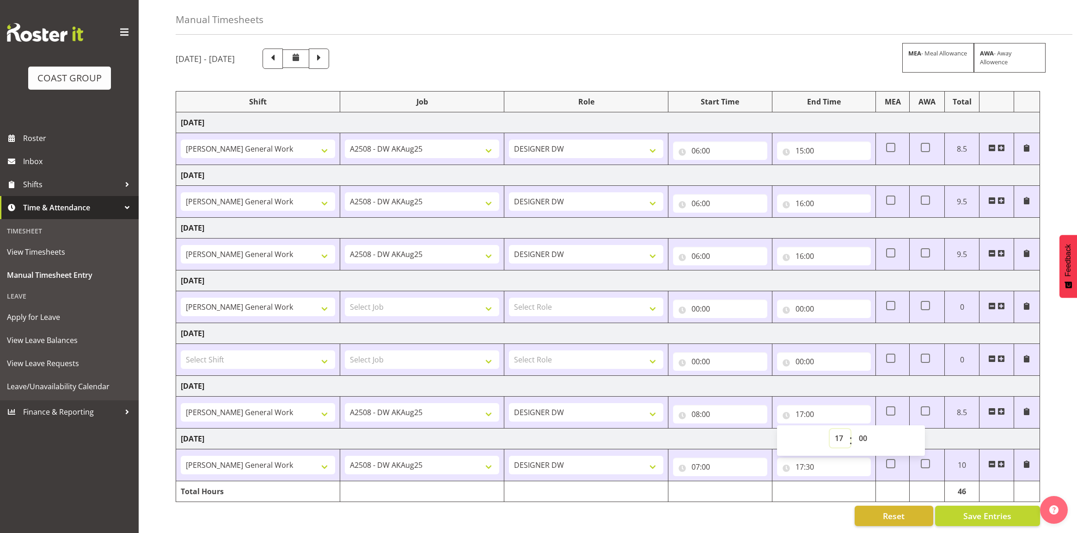
click at [839, 429] on select "00 01 02 03 04 05 06 07 08 09 10 11 12 13 14 15 16 17 18 19 20 21 22 23" at bounding box center [839, 438] width 21 height 18
select select "15"
click at [829, 429] on select "00 01 02 03 04 05 06 07 08 09 10 11 12 13 14 15 16 17 18 19 20 21 22 23" at bounding box center [839, 438] width 21 height 18
type input "15:00"
click at [1003, 408] on span at bounding box center [1000, 411] width 7 height 7
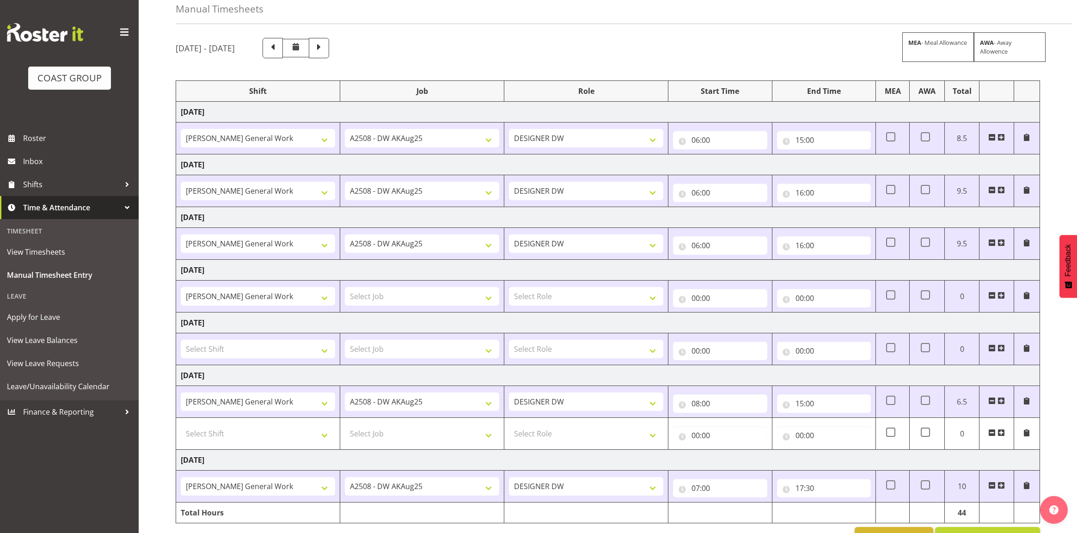
click at [1001, 139] on span at bounding box center [1000, 137] width 7 height 7
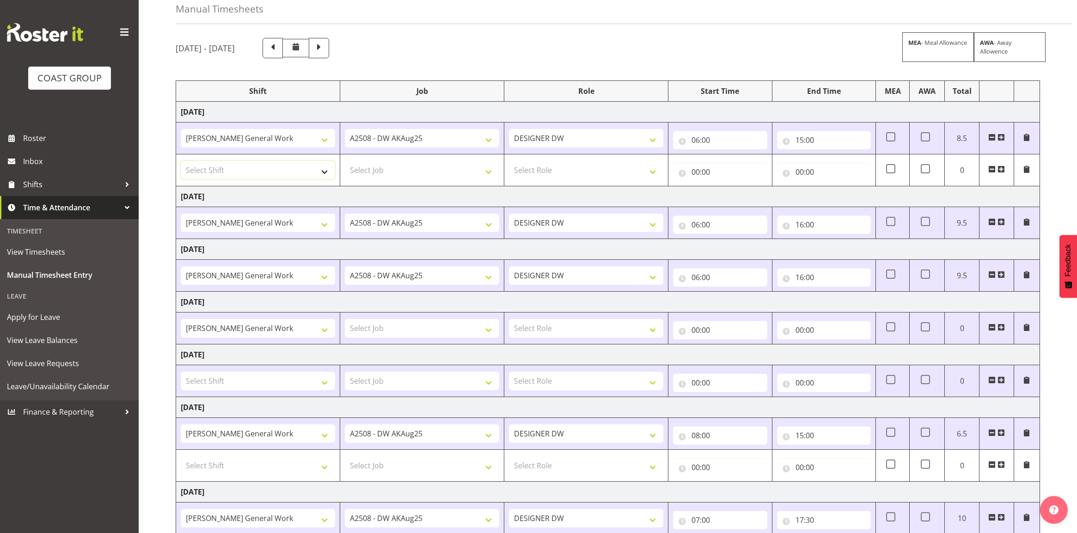
click at [238, 177] on select "Select Shift DW AKL General Work DW AKL General Work DW AKL General Work August…" at bounding box center [258, 170] width 154 height 18
select select "6877"
click at [181, 161] on select "Select Shift DW AKL General Work DW AKL General Work DW AKL General Work August…" at bounding box center [258, 170] width 154 height 18
drag, startPoint x: 393, startPoint y: 180, endPoint x: 395, endPoint y: 176, distance: 4.8
click at [395, 176] on td "Select Job 1 Carlton Events 1 Carlton Hamilton 1 Carlton Wellington 1 EHS WAREH…" at bounding box center [422, 170] width 164 height 32
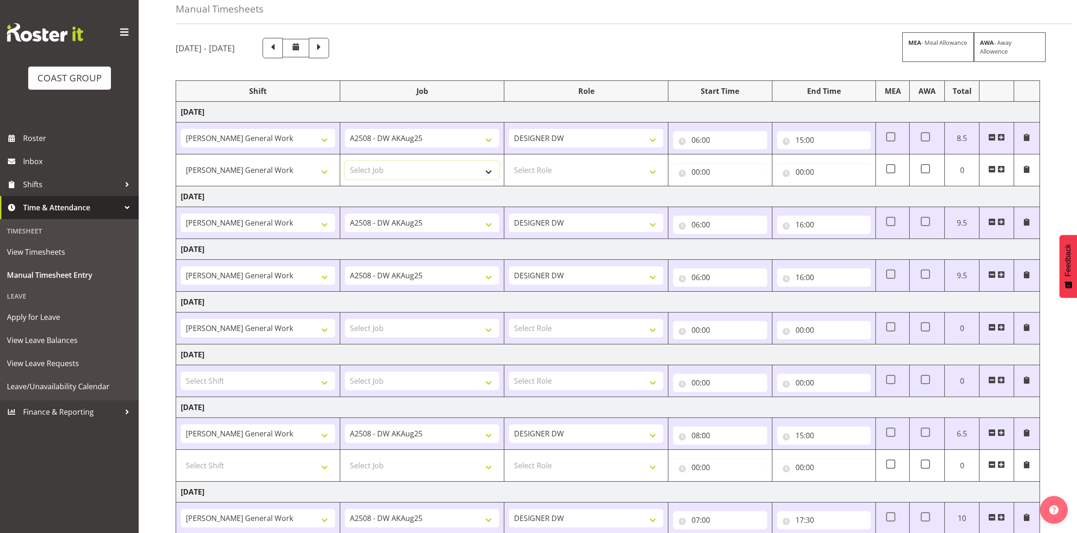
click at [402, 169] on select "Select Job 1 Carlton Events 1 Carlton Hamilton 1 Carlton Wellington 1 EHS WAREH…" at bounding box center [422, 170] width 154 height 18
select select "9464"
click at [345, 161] on select "Select Job 1 Carlton Events 1 Carlton Hamilton 1 Carlton Wellington 1 EHS WAREH…" at bounding box center [422, 170] width 154 height 18
click at [586, 170] on select "Select Role DESIGNER DW" at bounding box center [586, 170] width 154 height 18
select select "221"
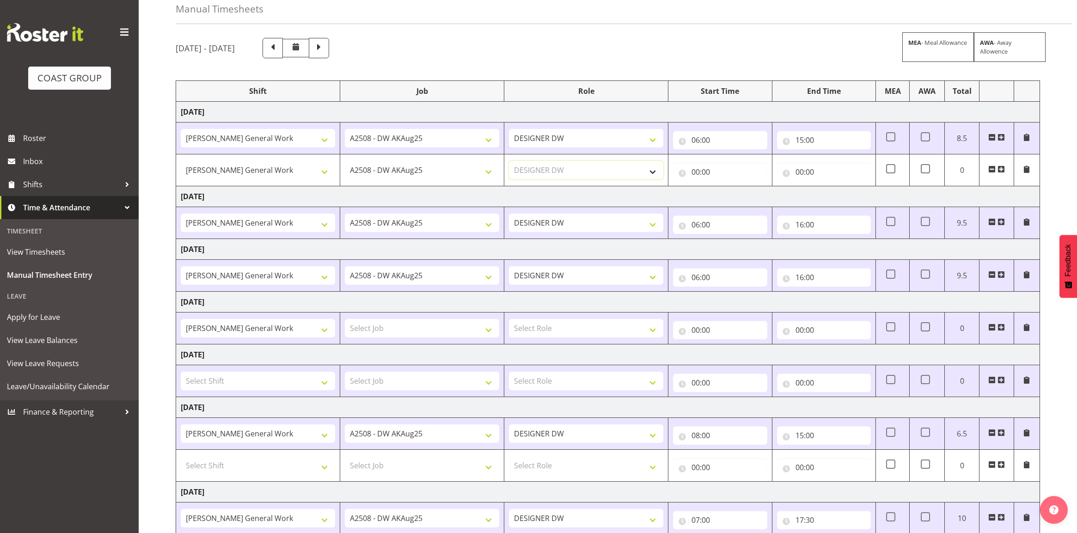
click at [509, 161] on select "Select Role DESIGNER DW" at bounding box center [586, 170] width 154 height 18
click at [694, 171] on input "00:00" at bounding box center [720, 172] width 94 height 18
click at [736, 199] on select "00 01 02 03 04 05 06 07 08 09 10 11 12 13 14 15 16 17 18 19 20 21 22 23" at bounding box center [735, 196] width 21 height 18
select select "15"
click at [725, 187] on select "00 01 02 03 04 05 06 07 08 09 10 11 12 13 14 15 16 17 18 19 20 21 22 23" at bounding box center [735, 196] width 21 height 18
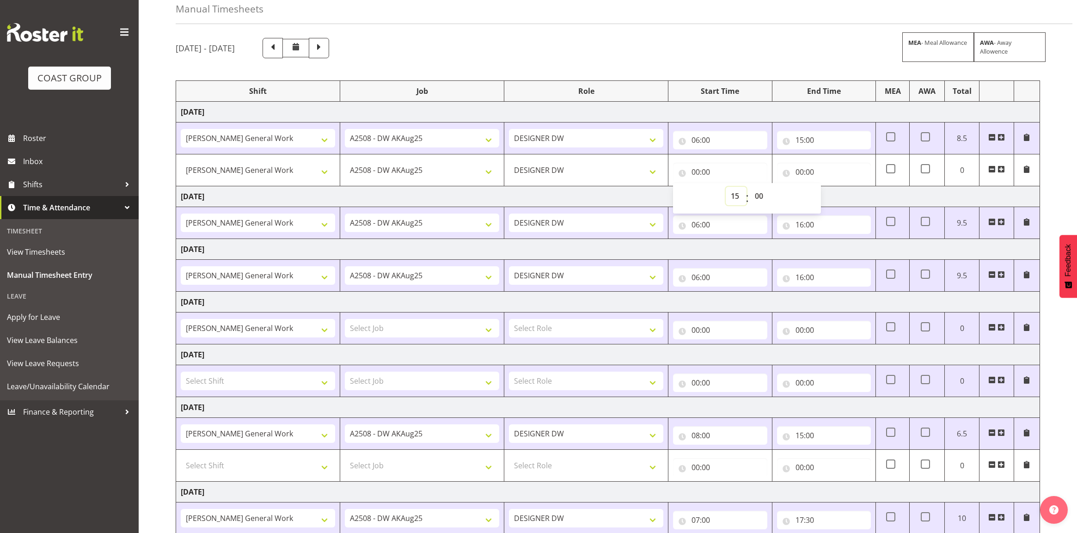
type input "15:00"
click at [761, 199] on select "00 01 02 03 04 05 06 07 08 09 10 11 12 13 14 15 16 17 18 19 20 21 22 23 24 25 2…" at bounding box center [759, 196] width 21 height 18
select select "30"
click at [749, 187] on select "00 01 02 03 04 05 06 07 08 09 10 11 12 13 14 15 16 17 18 19 20 21 22 23 24 25 2…" at bounding box center [759, 196] width 21 height 18
type input "15:30"
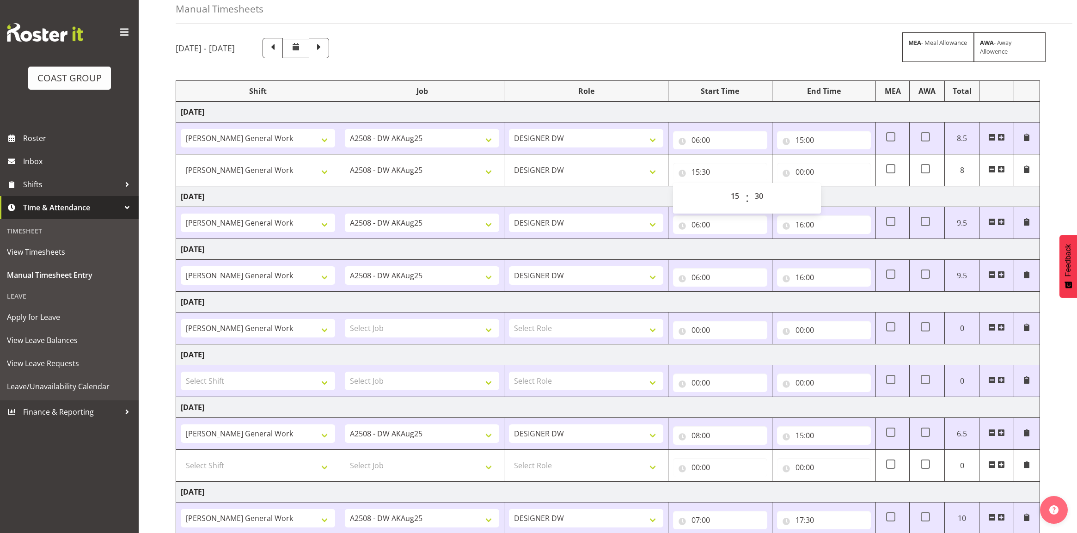
click at [819, 154] on td "15:00 00 01 02 03 04 05 06 07 08 09 10 11 12 13 14 15 16 17 18 19 20 21 22 23 :…" at bounding box center [823, 138] width 103 height 32
click at [798, 171] on input "00:00" at bounding box center [824, 172] width 94 height 18
click at [839, 197] on select "00 01 02 03 04 05 06 07 08 09 10 11 12 13 14 15 16 17 18 19 20 21 22 23" at bounding box center [839, 196] width 21 height 18
select select "17"
click at [829, 187] on select "00 01 02 03 04 05 06 07 08 09 10 11 12 13 14 15 16 17 18 19 20 21 22 23" at bounding box center [839, 196] width 21 height 18
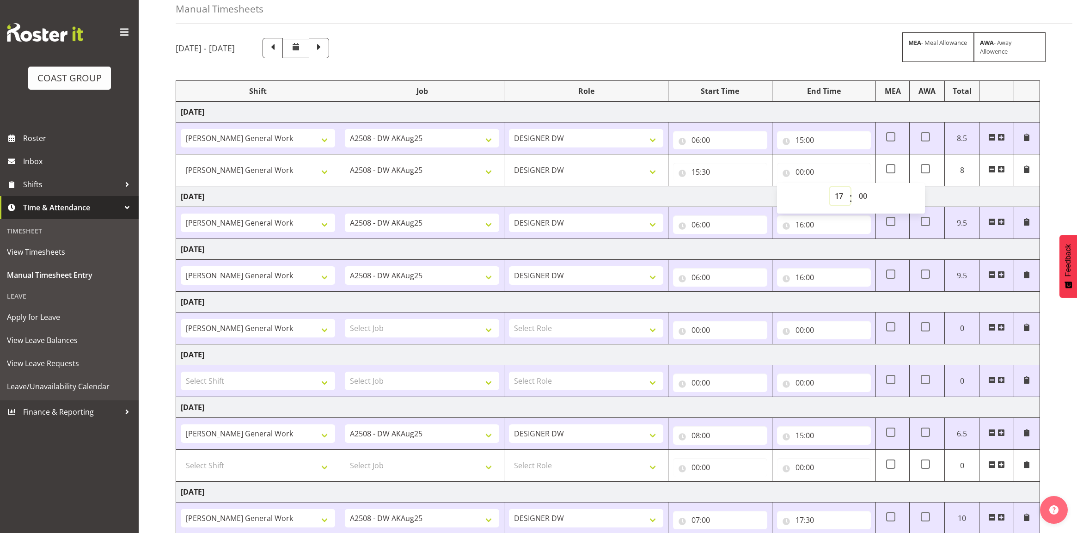
type input "17:00"
click at [864, 197] on select "00 01 02 03 04 05 06 07 08 09 10 11 12 13 14 15 16 17 18 19 20 21 22 23 24 25 2…" at bounding box center [863, 196] width 21 height 18
select select "30"
click at [853, 187] on select "00 01 02 03 04 05 06 07 08 09 10 11 12 13 14 15 16 17 18 19 20 21 22 23 24 25 2…" at bounding box center [863, 196] width 21 height 18
type input "17:30"
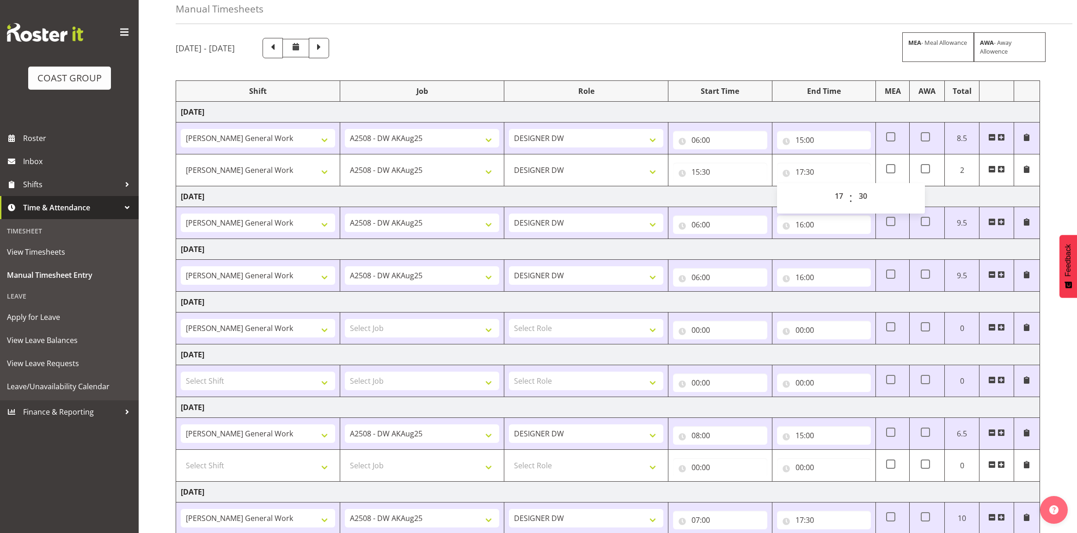
click at [726, 198] on td "[DATE]" at bounding box center [608, 196] width 864 height 21
click at [890, 166] on span at bounding box center [890, 168] width 9 height 9
click at [890, 166] on input "checkbox" at bounding box center [889, 169] width 6 height 6
checkbox input "true"
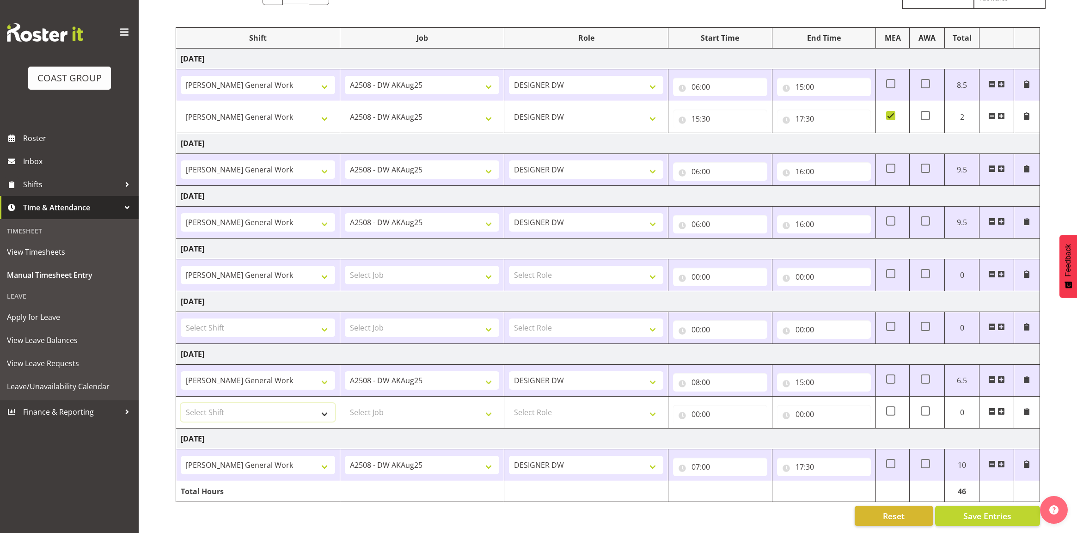
click at [269, 411] on select "Select Shift DW AKL General Work DW AKL General Work DW AKL General Work August…" at bounding box center [258, 412] width 154 height 18
select select "6877"
click at [181, 403] on select "Select Shift DW AKL General Work DW AKL General Work DW AKL General Work August…" at bounding box center [258, 412] width 154 height 18
click at [439, 409] on select "Select Job 1 Carlton Events 1 Carlton Hamilton 1 Carlton Wellington 1 EHS WAREH…" at bounding box center [422, 412] width 154 height 18
select select "9464"
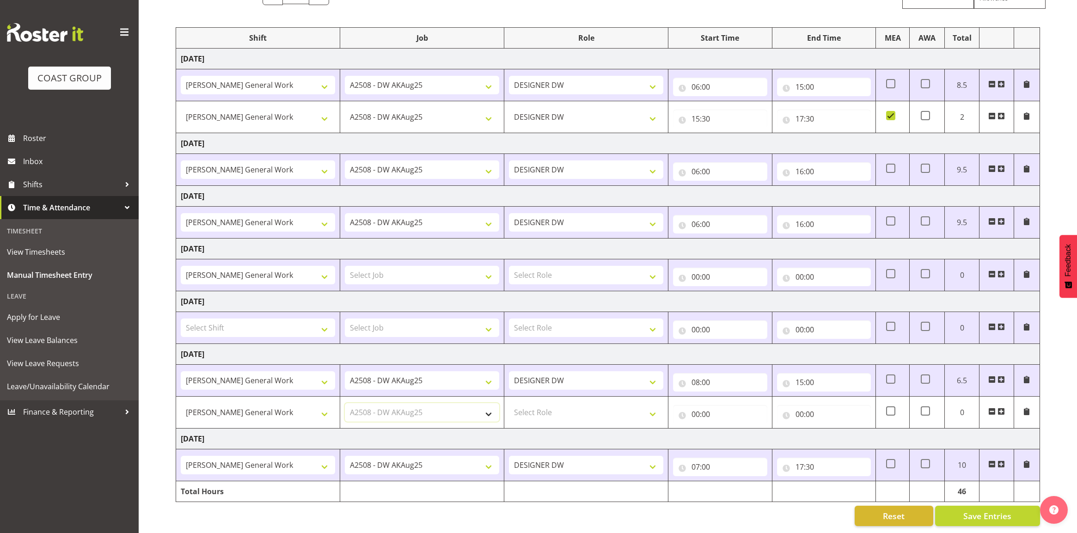
click at [345, 403] on select "Select Job 1 Carlton Events 1 Carlton Hamilton 1 Carlton Wellington 1 EHS WAREH…" at bounding box center [422, 412] width 154 height 18
click at [564, 408] on select "Select Role DESIGNER DW" at bounding box center [586, 412] width 154 height 18
select select "221"
click at [509, 403] on select "Select Role DESIGNER DW" at bounding box center [586, 412] width 154 height 18
click at [694, 406] on input "00:00" at bounding box center [720, 414] width 94 height 18
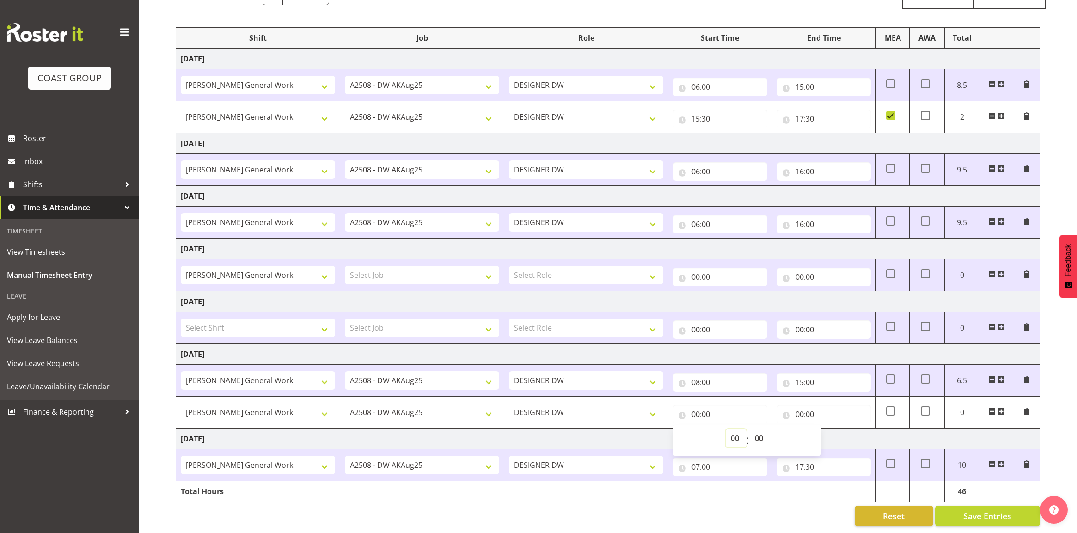
click at [733, 429] on select "00 01 02 03 04 05 06 07 08 09 10 11 12 13 14 15 16 17 18 19 20 21 22 23" at bounding box center [735, 438] width 21 height 18
select select "15"
click at [725, 429] on select "00 01 02 03 04 05 06 07 08 09 10 11 12 13 14 15 16 17 18 19 20 21 22 23" at bounding box center [735, 438] width 21 height 18
type input "15:00"
click at [756, 429] on select "00 01 02 03 04 05 06 07 08 09 10 11 12 13 14 15 16 17 18 19 20 21 22 23 24 25 2…" at bounding box center [759, 438] width 21 height 18
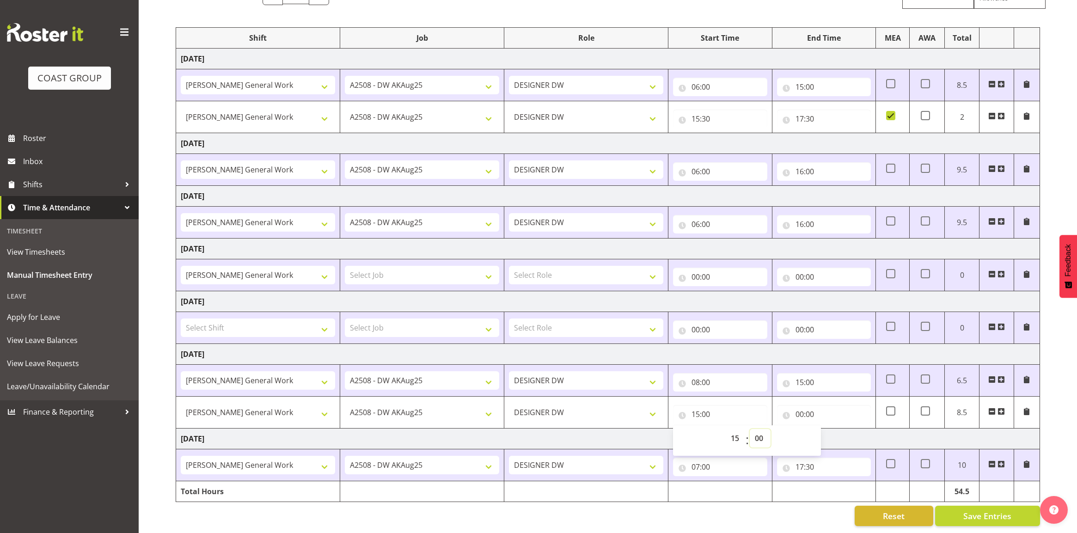
select select "30"
click at [749, 429] on select "00 01 02 03 04 05 06 07 08 09 10 11 12 13 14 15 16 17 18 19 20 21 22 23 24 25 2…" at bounding box center [759, 438] width 21 height 18
type input "15:30"
click at [800, 405] on input "00:00" at bounding box center [824, 414] width 94 height 18
click at [839, 429] on select "00 01 02 03 04 05 06 07 08 09 10 11 12 13 14 15 16 17 18 19 20 21 22 23" at bounding box center [839, 438] width 21 height 18
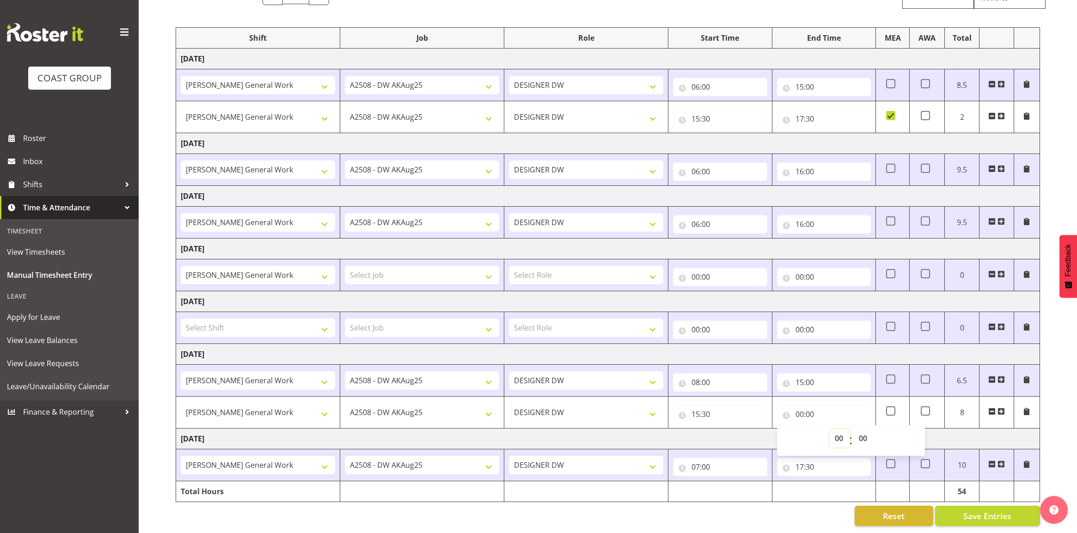
select select "17"
click at [829, 429] on select "00 01 02 03 04 05 06 07 08 09 10 11 12 13 14 15 16 17 18 19 20 21 22 23" at bounding box center [839, 438] width 21 height 18
type input "17:00"
click at [857, 346] on td "[DATE]" at bounding box center [608, 354] width 864 height 21
click at [842, 344] on td "[DATE]" at bounding box center [608, 354] width 864 height 21
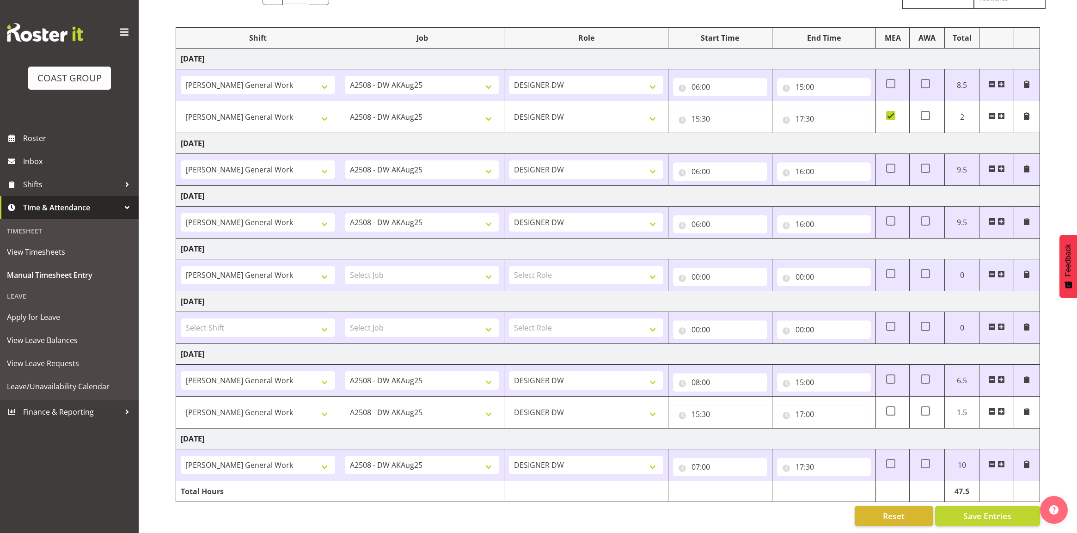
click at [160, 232] on div "Manual Timesheets August 6th - August 12th 2025 MEA - Meal Allowance AWA - Away…" at bounding box center [608, 229] width 938 height 605
click at [810, 162] on input "16:00" at bounding box center [824, 171] width 94 height 18
click at [863, 186] on select "00 01 02 03 04 05 06 07 08 09 10 11 12 13 14 15 16 17 18 19 20 21 22 23 24 25 2…" at bounding box center [863, 195] width 21 height 18
select select "30"
click at [853, 186] on select "00 01 02 03 04 05 06 07 08 09 10 11 12 13 14 15 16 17 18 19 20 21 22 23 24 25 2…" at bounding box center [863, 195] width 21 height 18
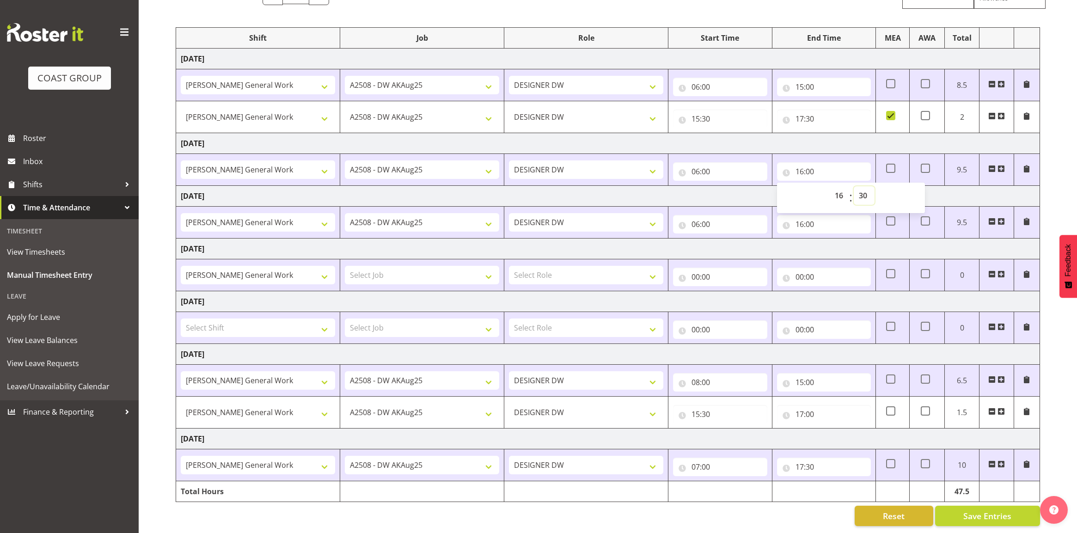
type input "16:30"
click at [792, 134] on td "[DATE]" at bounding box center [608, 143] width 864 height 21
click at [986, 514] on button "Save Entries" at bounding box center [987, 515] width 105 height 20
type input "15:30"
type input "17:30"
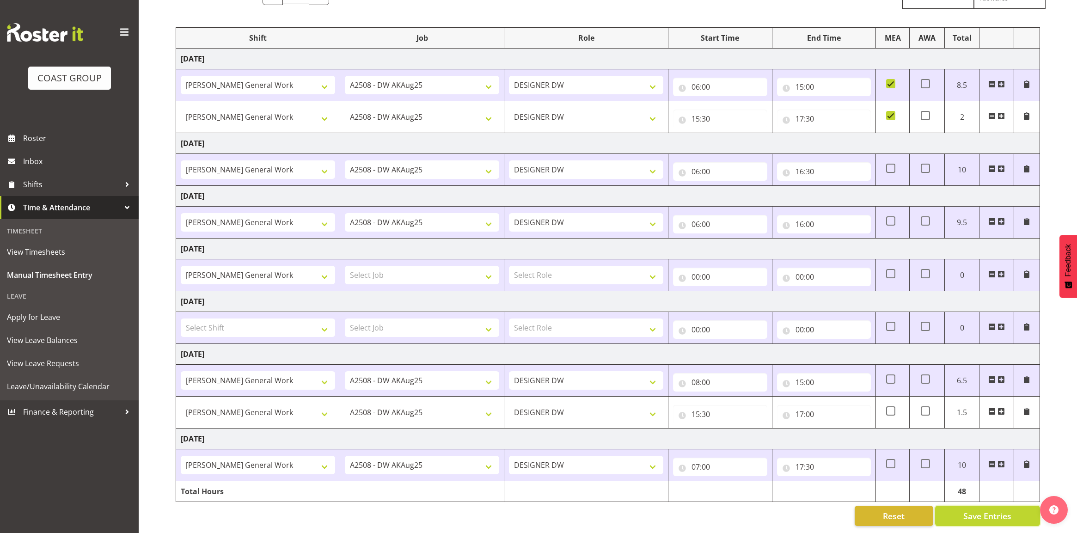
checkbox input "true"
type input "15:30"
type input "17:00"
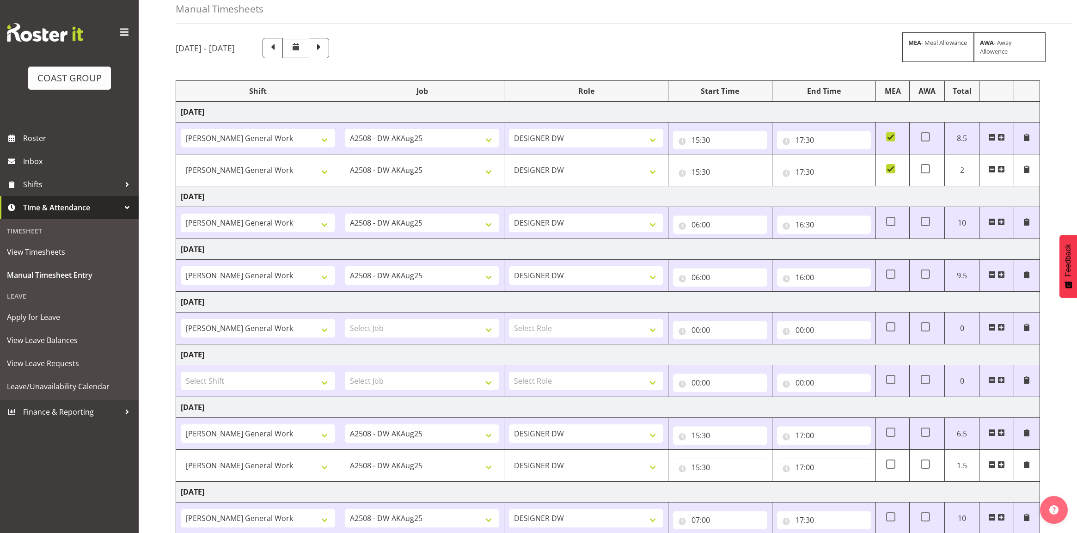
select select
select select "9464"
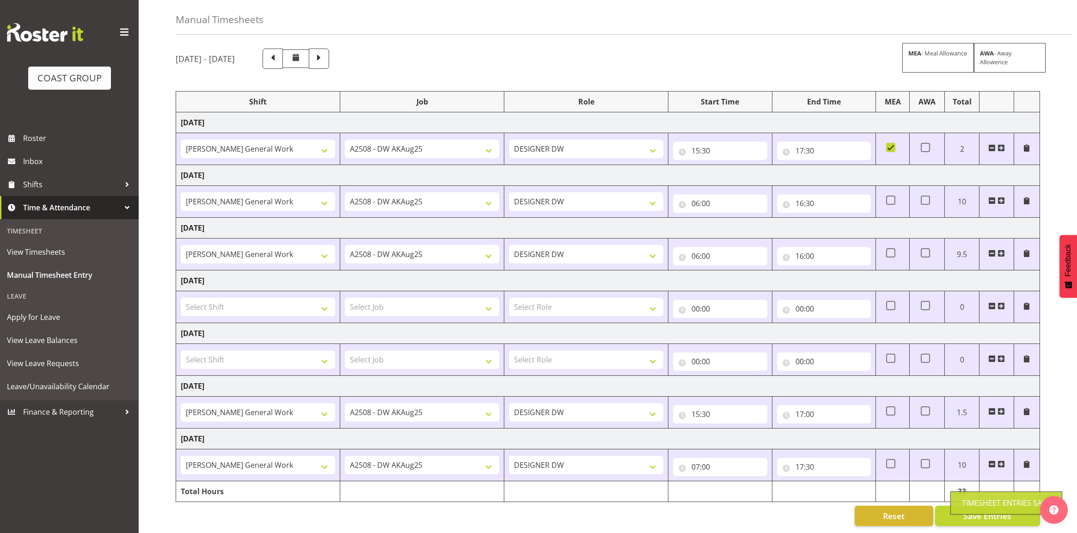
drag, startPoint x: 799, startPoint y: 517, endPoint x: 811, endPoint y: 517, distance: 11.6
click at [802, 517] on div "August 6th - August 12th 2025 MEA - Meal Allowance AWA - Away Allowence Shift J…" at bounding box center [626, 287] width 901 height 491
click at [951, 509] on button "Save Entries" at bounding box center [987, 515] width 105 height 20
click at [1002, 144] on span at bounding box center [1000, 147] width 7 height 7
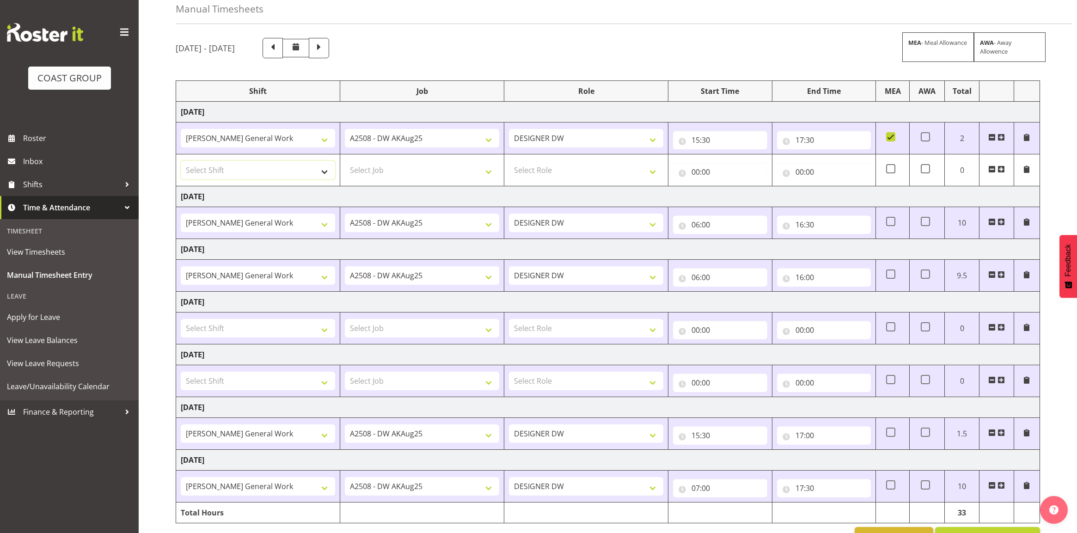
click at [251, 169] on select "Select Shift DW AKL General Work DW AKL General Work DW AKL General Work August…" at bounding box center [258, 170] width 154 height 18
select select "6877"
click at [181, 161] on select "Select Shift DW AKL General Work DW AKL General Work DW AKL General Work August…" at bounding box center [258, 170] width 154 height 18
click at [413, 179] on select "Select Job 1 Carlton Events 1 Carlton Hamilton 1 Carlton Wellington 1 EHS WAREH…" at bounding box center [422, 170] width 154 height 18
select select "9464"
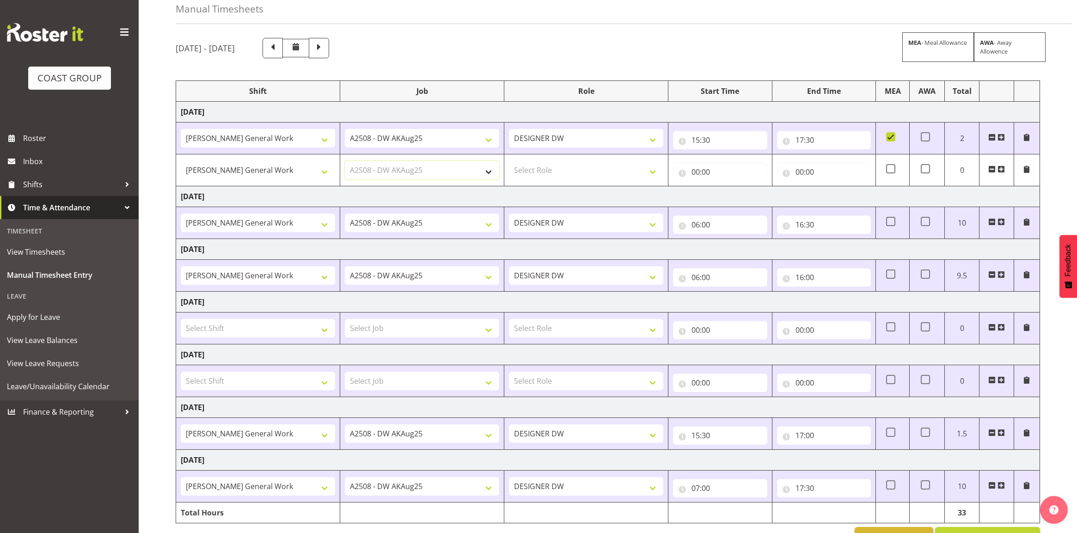
click at [345, 161] on select "Select Job 1 Carlton Events 1 Carlton Hamilton 1 Carlton Wellington 1 EHS WAREH…" at bounding box center [422, 170] width 154 height 18
click at [587, 158] on td "Select Role DESIGNER DW" at bounding box center [586, 170] width 164 height 32
drag, startPoint x: 580, startPoint y: 171, endPoint x: 578, endPoint y: 177, distance: 5.8
click at [579, 171] on select "Select Role DESIGNER DW" at bounding box center [586, 170] width 154 height 18
select select "221"
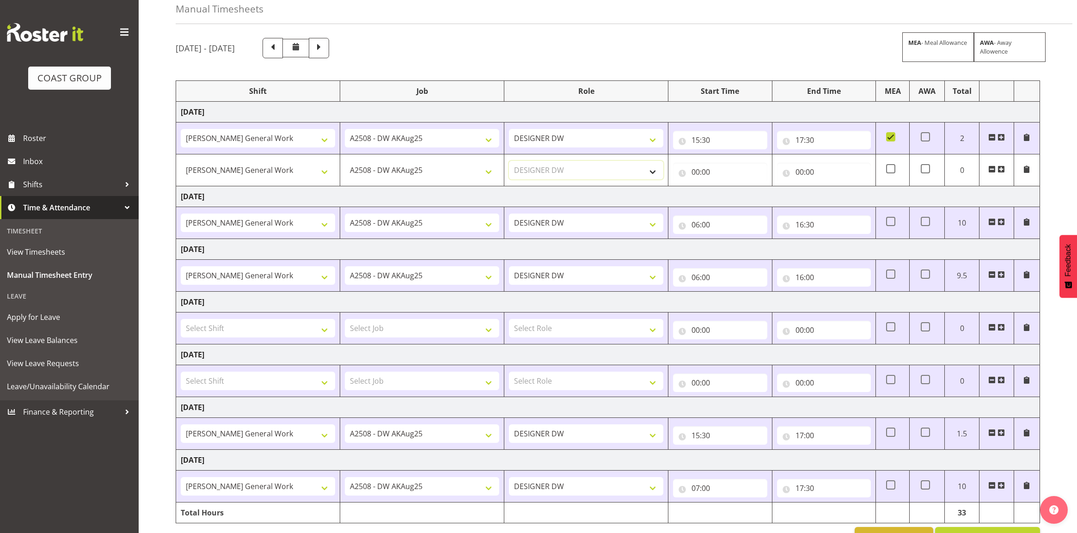
click at [509, 161] on select "Select Role DESIGNER DW" at bounding box center [586, 170] width 154 height 18
click at [694, 172] on input "00:00" at bounding box center [720, 172] width 94 height 18
click at [737, 193] on select "00 01 02 03 04 05 06 07 08 09 10 11 12 13 14 15 16 17 18 19 20 21 22 23" at bounding box center [735, 196] width 21 height 18
select select "5"
click at [725, 187] on select "00 01 02 03 04 05 06 07 08 09 10 11 12 13 14 15 16 17 18 19 20 21 22 23" at bounding box center [735, 196] width 21 height 18
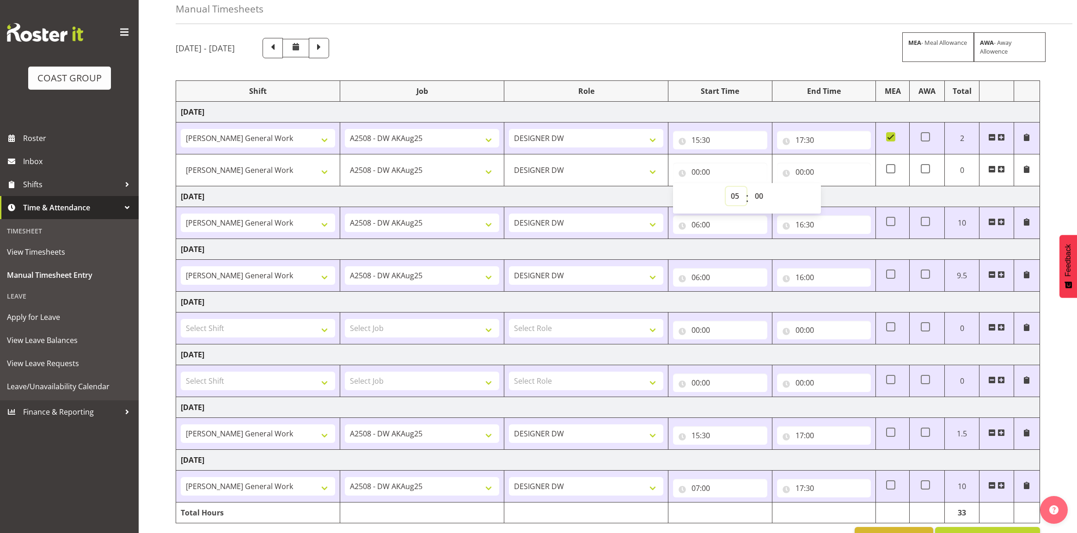
type input "05:00"
click at [800, 171] on input "00:00" at bounding box center [824, 172] width 94 height 18
click at [842, 197] on select "00 01 02 03 04 05 06 07 08 09 10 11 12 13 14 15 16 17 18 19 20 21 22 23" at bounding box center [839, 196] width 21 height 18
select select "15"
click at [829, 187] on select "00 01 02 03 04 05 06 07 08 09 10 11 12 13 14 15 16 17 18 19 20 21 22 23" at bounding box center [839, 196] width 21 height 18
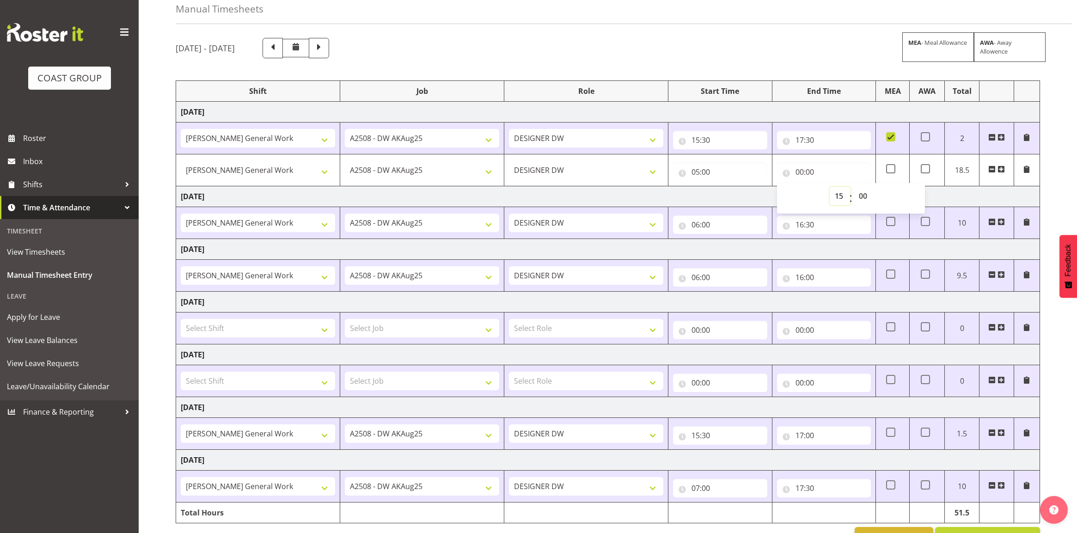
type input "15:00"
click at [867, 201] on select "00 01 02 03 04 05 06 07 08 09 10 11 12 13 14 15 16 17 18 19 20 21 22 23 24 25 2…" at bounding box center [863, 196] width 21 height 18
select select "30"
click at [853, 187] on select "00 01 02 03 04 05 06 07 08 09 10 11 12 13 14 15 16 17 18 19 20 21 22 23 24 25 2…" at bounding box center [863, 196] width 21 height 18
type input "15:30"
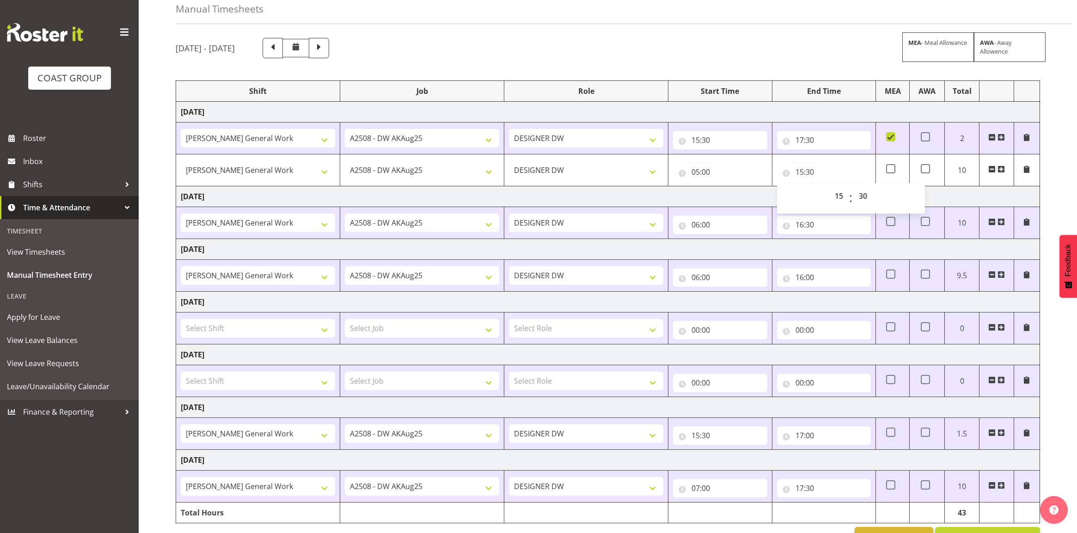
click at [717, 195] on td "[DATE]" at bounding box center [608, 196] width 864 height 21
click at [697, 174] on input "05:00" at bounding box center [720, 172] width 94 height 18
click at [738, 199] on select "00 01 02 03 04 05 06 07 08 09 10 11 12 13 14 15 16 17 18 19 20 21 22 23" at bounding box center [735, 196] width 21 height 18
select select "6"
click at [725, 187] on select "00 01 02 03 04 05 06 07 08 09 10 11 12 13 14 15 16 17 18 19 20 21 22 23" at bounding box center [735, 196] width 21 height 18
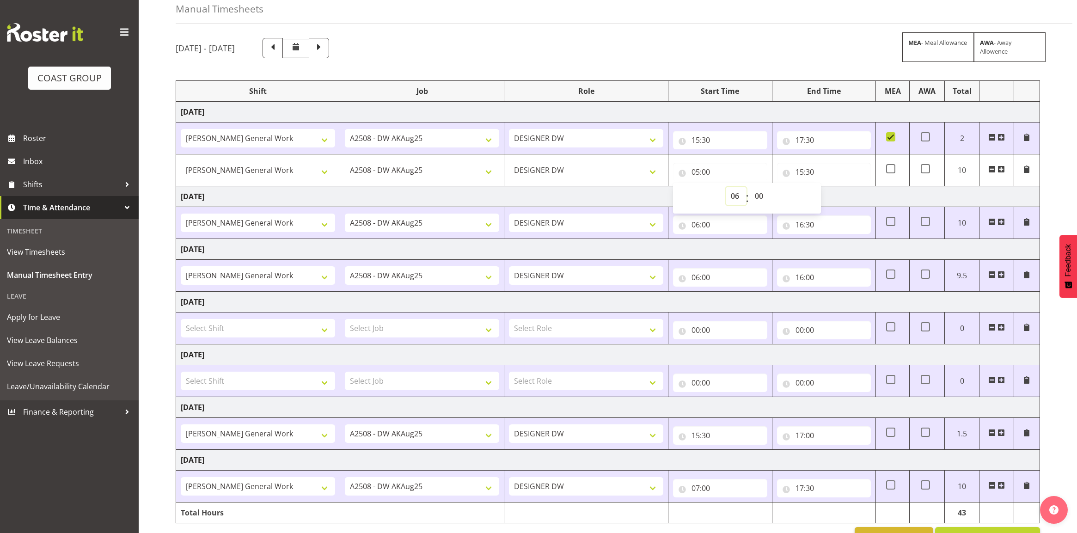
type input "06:00"
click at [735, 195] on select "00 01 02 03 04 05 06 07 08 09 10 11 12 13 14 15 16 17 18 19 20 21 22 23" at bounding box center [735, 196] width 21 height 18
select select "7"
click at [725, 187] on select "00 01 02 03 04 05 06 07 08 09 10 11 12 13 14 15 16 17 18 19 20 21 22 23" at bounding box center [735, 196] width 21 height 18
type input "07:00"
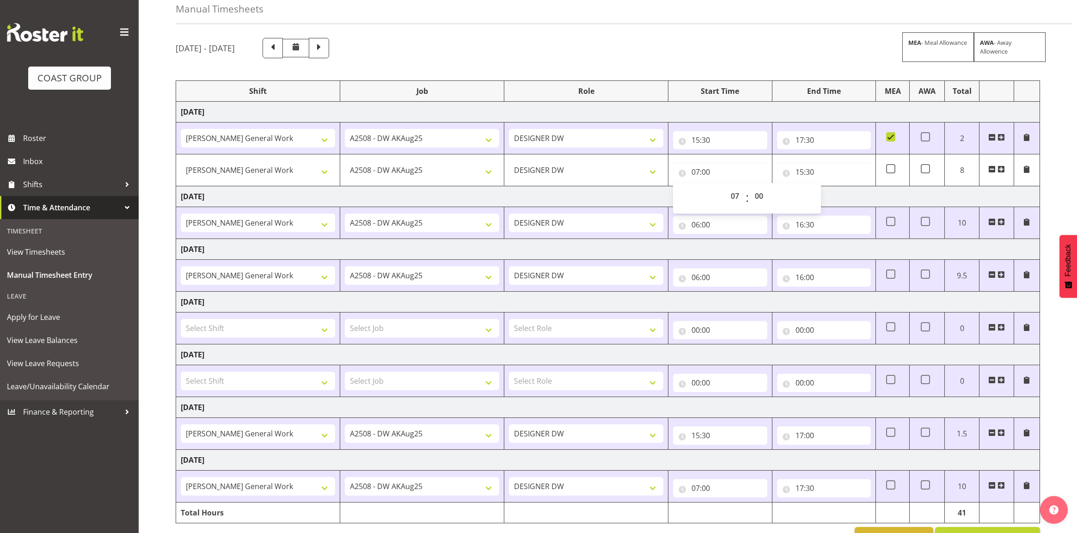
click at [837, 196] on td "[DATE]" at bounding box center [608, 196] width 864 height 21
click at [810, 141] on input "17:30" at bounding box center [824, 140] width 94 height 18
click at [860, 167] on select "00 01 02 03 04 05 06 07 08 09 10 11 12 13 14 15 16 17 18 19 20 21 22 23 24 25 2…" at bounding box center [863, 164] width 21 height 18
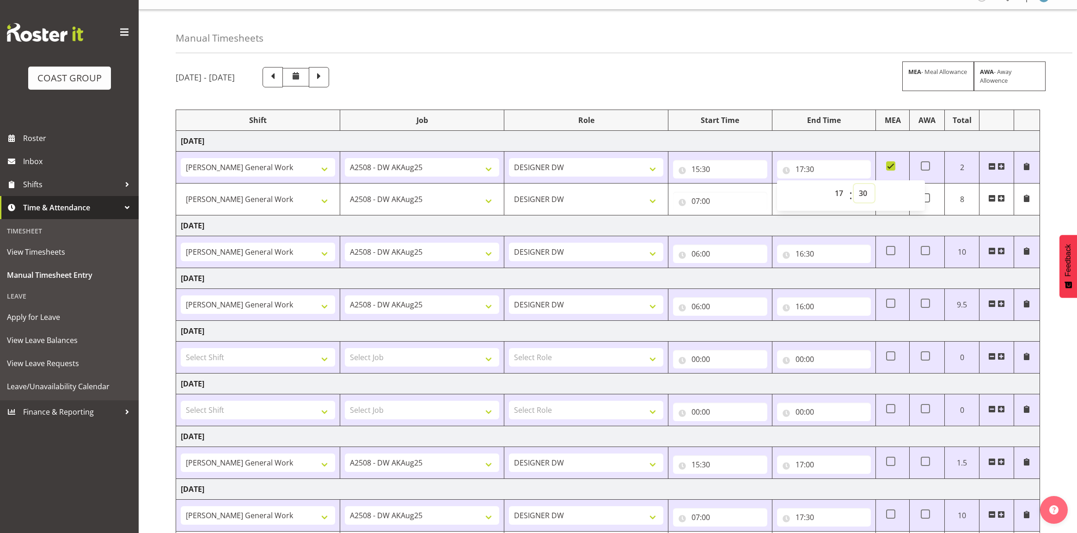
scroll to position [0, 0]
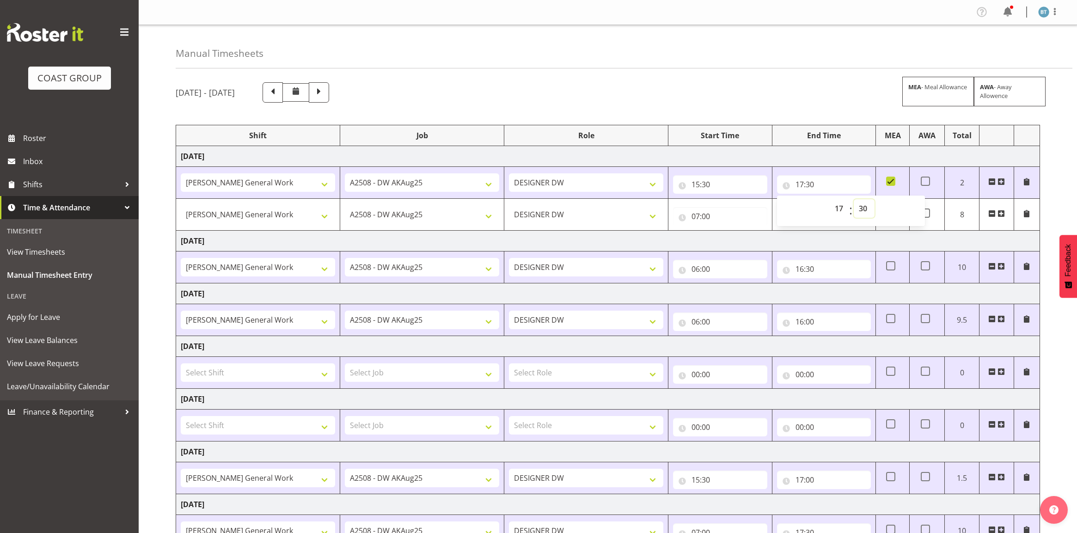
drag, startPoint x: 862, startPoint y: 207, endPoint x: 862, endPoint y: 215, distance: 7.9
click at [862, 207] on select "00 01 02 03 04 05 06 07 08 09 10 11 12 13 14 15 16 17 18 19 20 21 22 23 24 25 2…" at bounding box center [863, 208] width 21 height 18
select select "0"
click at [853, 200] on select "00 01 02 03 04 05 06 07 08 09 10 11 12 13 14 15 16 17 18 19 20 21 22 23 24 25 2…" at bounding box center [863, 208] width 21 height 18
type input "17:00"
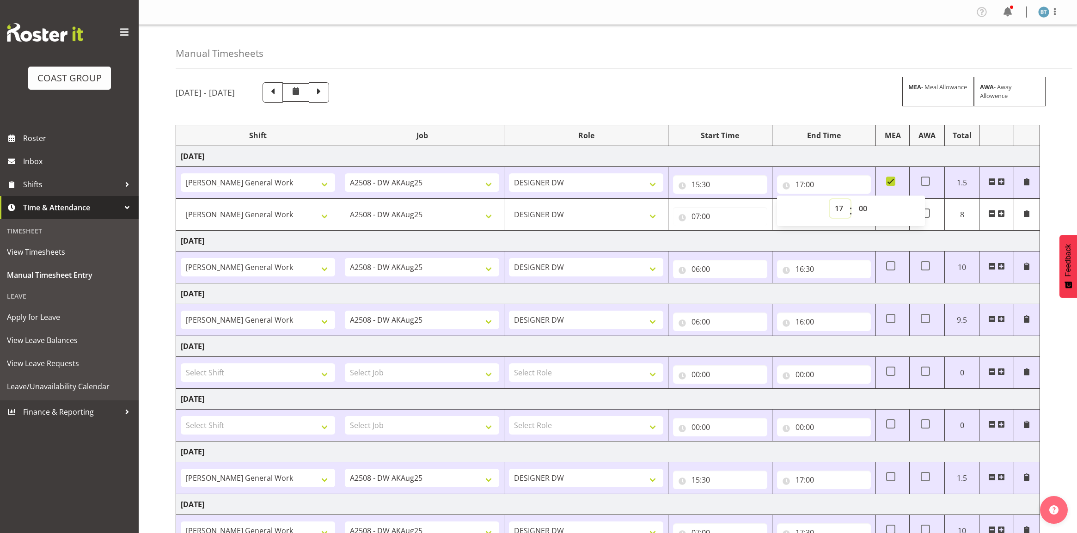
click at [843, 214] on select "00 01 02 03 04 05 06 07 08 09 10 11 12 13 14 15 16 17 18 19 20 21 22 23" at bounding box center [839, 208] width 21 height 18
select select "18"
click at [829, 200] on select "00 01 02 03 04 05 06 07 08 09 10 11 12 13 14 15 16 17 18 19 20 21 22 23" at bounding box center [839, 208] width 21 height 18
type input "18:00"
click at [862, 243] on td "[DATE]" at bounding box center [608, 241] width 864 height 21
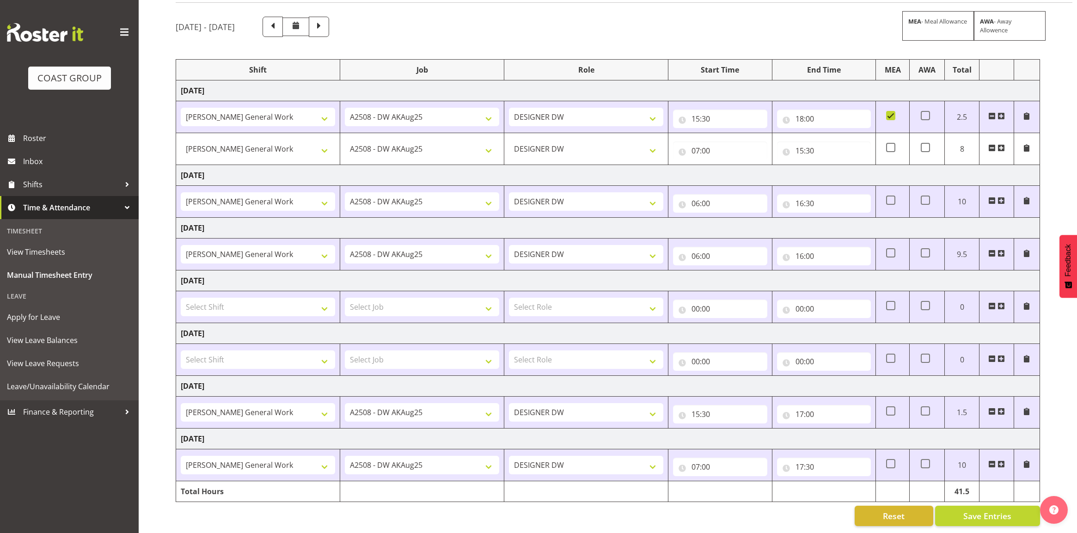
scroll to position [76, 0]
click at [976, 511] on span "Save Entries" at bounding box center [987, 516] width 48 height 12
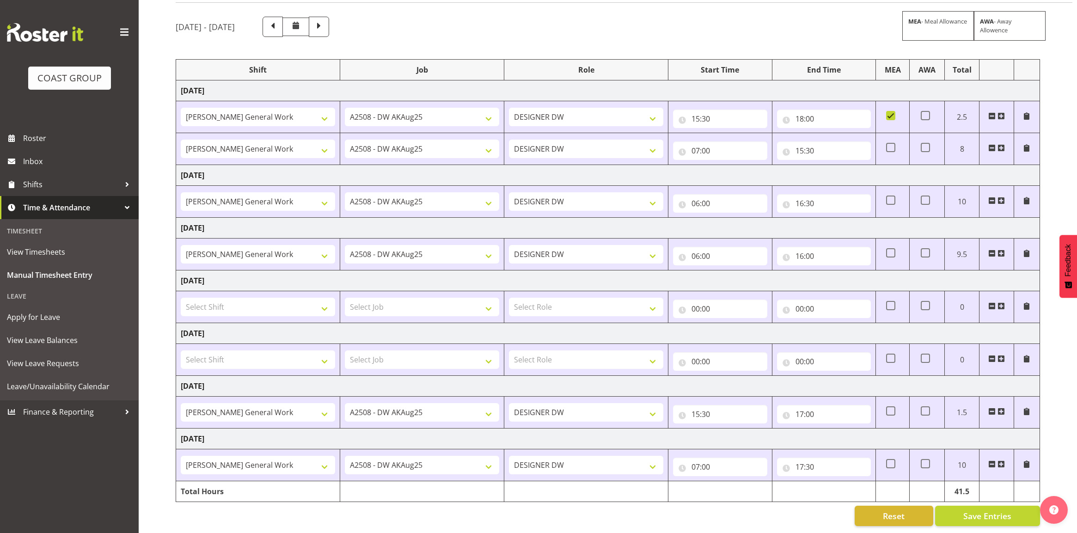
click at [1001, 408] on span at bounding box center [1000, 411] width 7 height 7
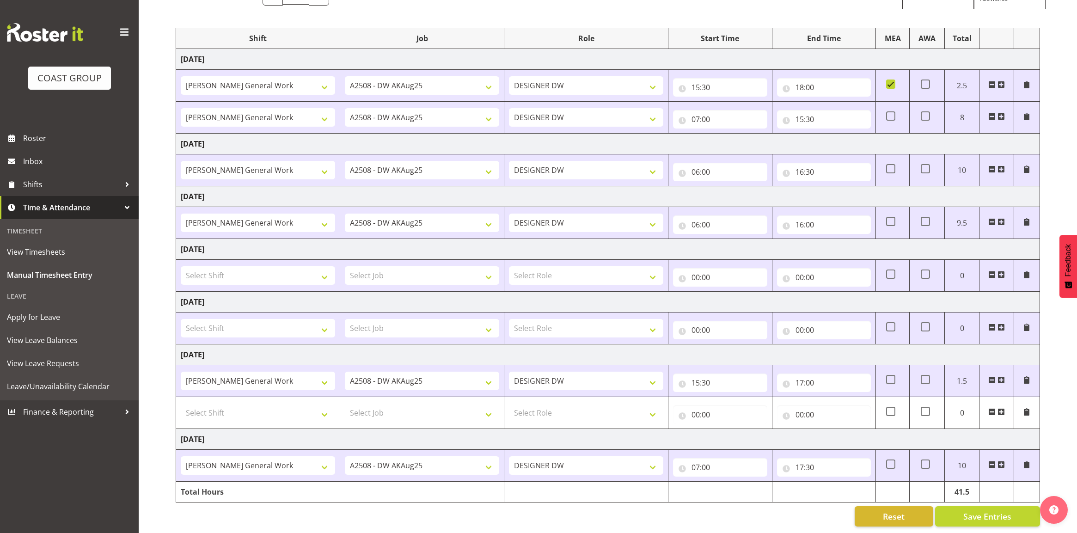
scroll to position [109, 0]
drag, startPoint x: 278, startPoint y: 397, endPoint x: 276, endPoint y: 408, distance: 10.8
click at [278, 403] on select "Select Shift DW AKL General Work DW AKL General Work DW AKL General Work August…" at bounding box center [258, 412] width 154 height 18
select select "6877"
click at [181, 403] on select "Select Shift DW AKL General Work DW AKL General Work DW AKL General Work August…" at bounding box center [258, 412] width 154 height 18
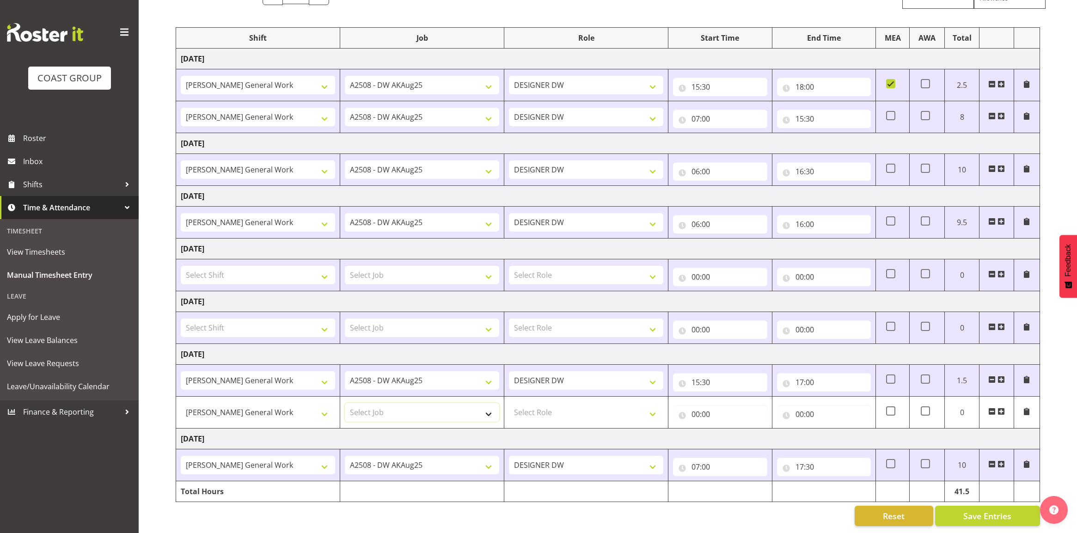
click at [424, 404] on select "Select Job 1 Carlton Events 1 Carlton Hamilton 1 Carlton Wellington 1 EHS WAREH…" at bounding box center [422, 412] width 154 height 18
select select "9464"
click at [345, 403] on select "Select Job 1 Carlton Events 1 Carlton Hamilton 1 Carlton Wellington 1 EHS WAREH…" at bounding box center [422, 412] width 154 height 18
click at [613, 404] on select "Select Role DESIGNER DW" at bounding box center [586, 412] width 154 height 18
select select "221"
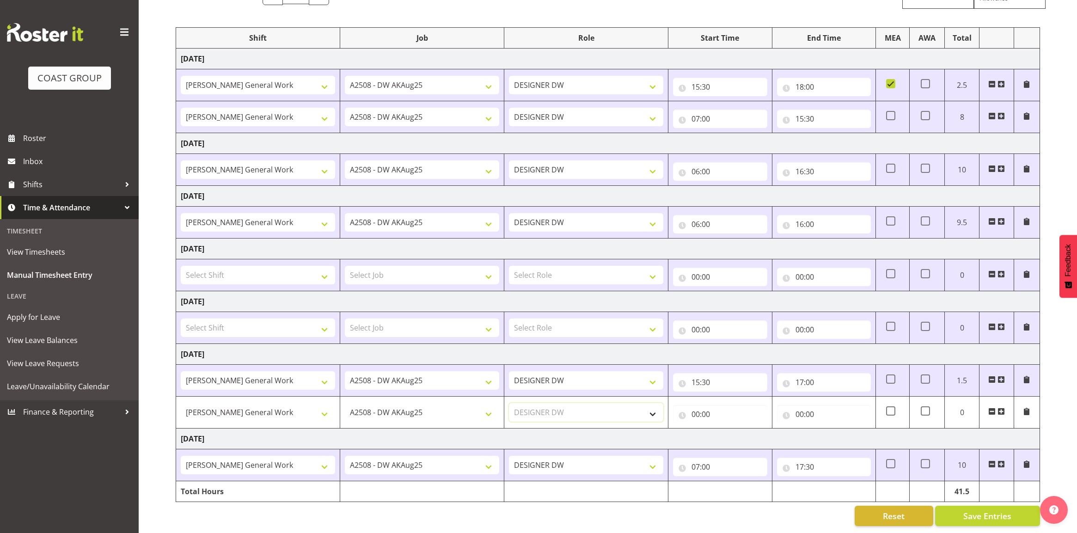
click at [509, 403] on select "Select Role DESIGNER DW" at bounding box center [586, 412] width 154 height 18
click at [694, 405] on input "00:00" at bounding box center [720, 414] width 94 height 18
click at [733, 429] on select "00 01 02 03 04 05 06 07 08 09 10 11 12 13 14 15 16 17 18 19 20 21 22 23" at bounding box center [735, 438] width 21 height 18
select select "7"
click at [725, 429] on select "00 01 02 03 04 05 06 07 08 09 10 11 12 13 14 15 16 17 18 19 20 21 22 23" at bounding box center [735, 438] width 21 height 18
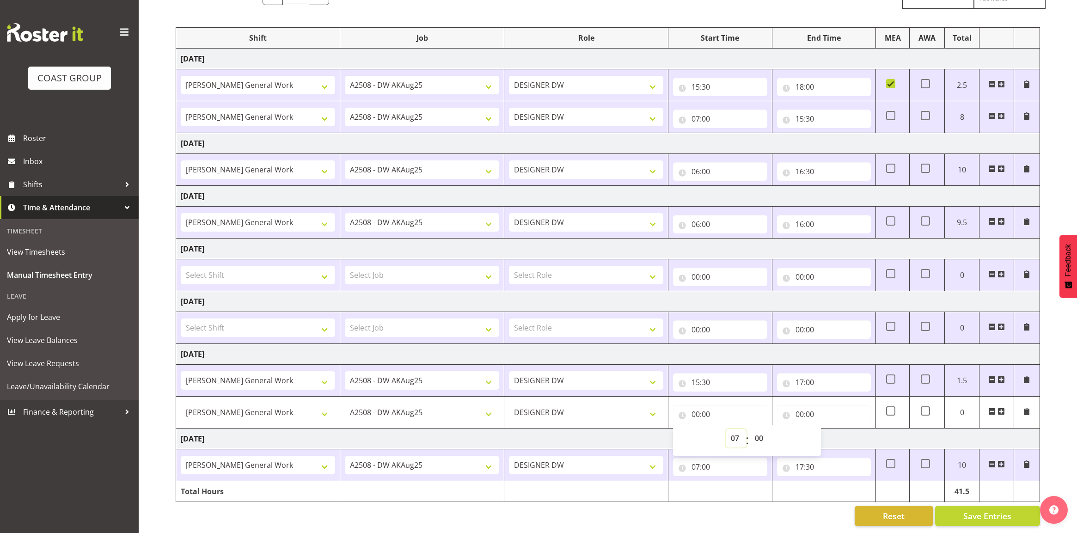
type input "07:00"
click at [801, 405] on input "00:00" at bounding box center [824, 414] width 94 height 18
click at [832, 429] on select "00 01 02 03 04 05 06 07 08 09 10 11 12 13 14 15 16 17 18 19 20 21 22 23" at bounding box center [839, 438] width 21 height 18
select select "15"
click at [829, 429] on select "00 01 02 03 04 05 06 07 08 09 10 11 12 13 14 15 16 17 18 19 20 21 22 23" at bounding box center [839, 438] width 21 height 18
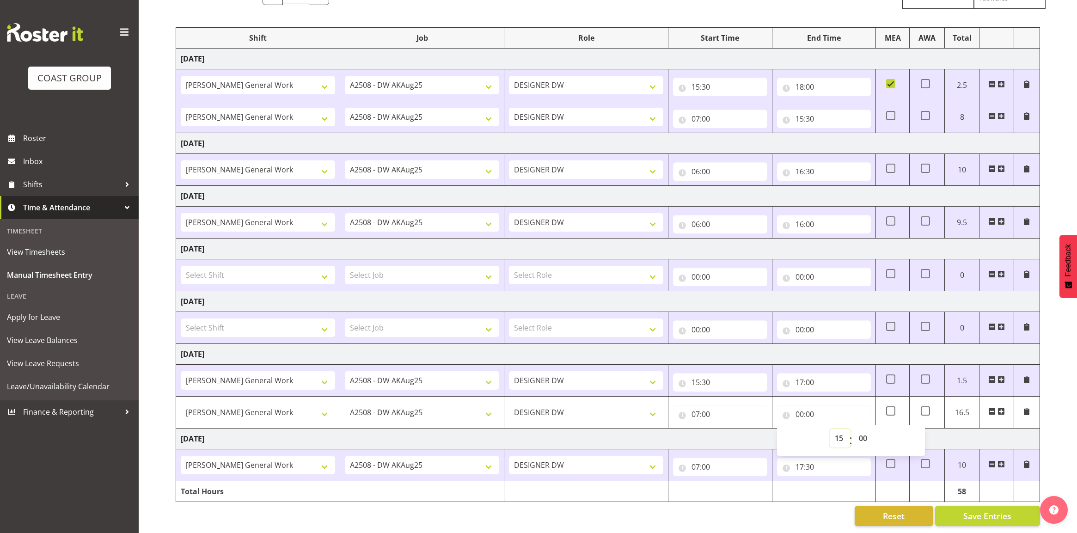
type input "15:00"
click at [867, 433] on select "00 01 02 03 04 05 06 07 08 09 10 11 12 13 14 15 16 17 18 19 20 21 22 23 24 25 2…" at bounding box center [863, 438] width 21 height 18
select select "30"
click at [853, 429] on select "00 01 02 03 04 05 06 07 08 09 10 11 12 13 14 15 16 17 18 19 20 21 22 23 24 25 2…" at bounding box center [863, 438] width 21 height 18
type input "15:30"
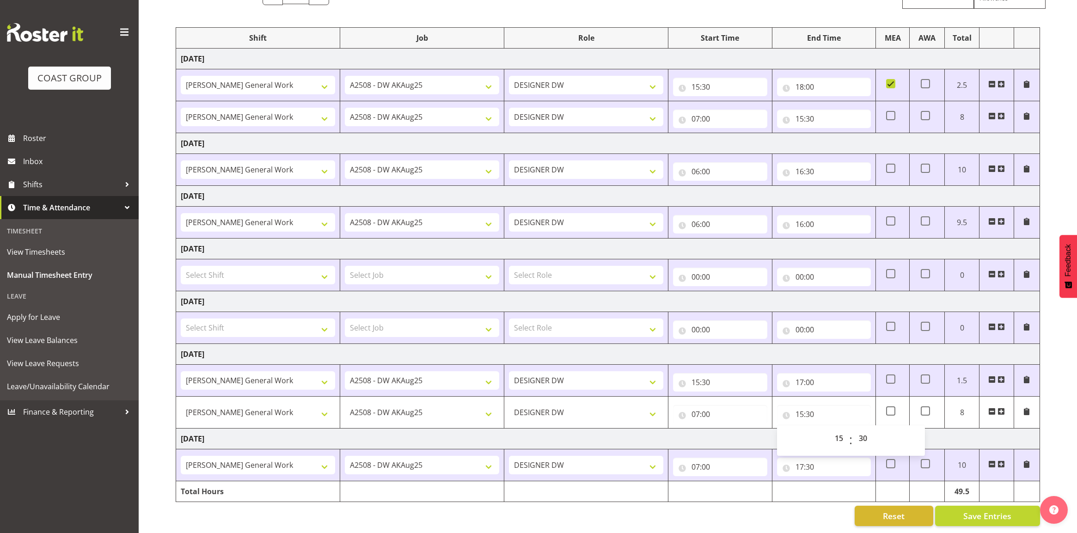
click at [868, 347] on td "[DATE]" at bounding box center [608, 354] width 864 height 21
click at [977, 511] on span "Save Entries" at bounding box center [987, 516] width 48 height 12
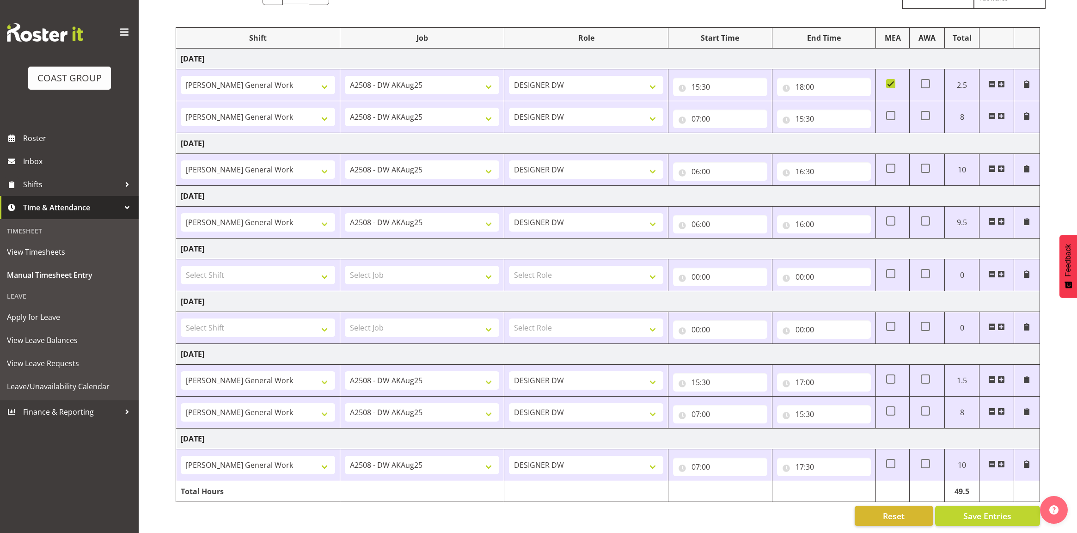
click at [717, 436] on td "[DATE]" at bounding box center [608, 438] width 864 height 21
click at [696, 458] on input "07:00" at bounding box center [720, 466] width 94 height 18
click at [735, 483] on select "00 01 02 03 04 05 06 07 08 09 10 11 12 13 14 15 16 17 18 19 20 21 22 23" at bounding box center [735, 490] width 21 height 18
select select "6"
click at [725, 481] on select "00 01 02 03 04 05 06 07 08 09 10 11 12 13 14 15 16 17 18 19 20 21 22 23" at bounding box center [735, 490] width 21 height 18
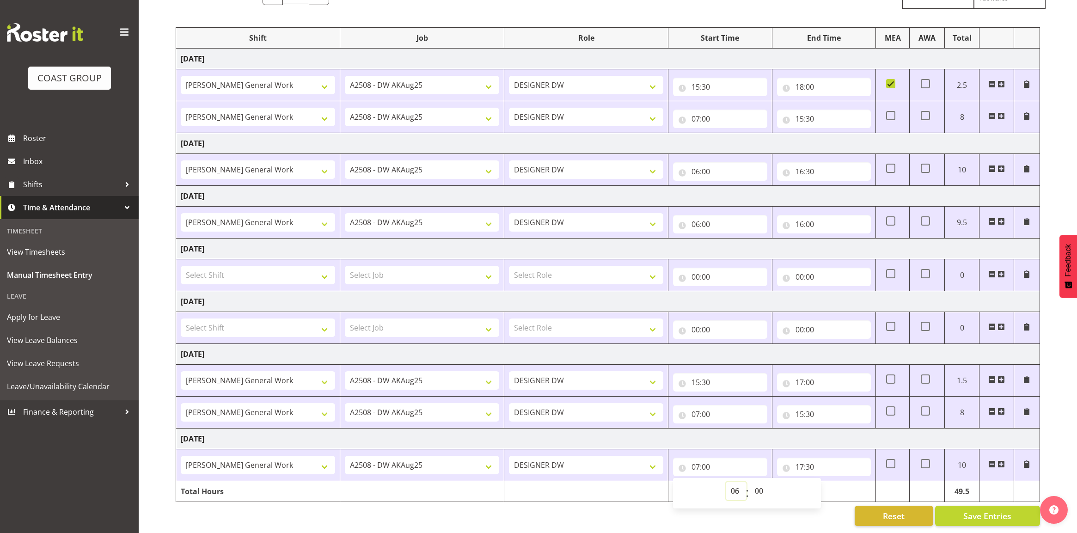
type input "06:00"
click at [761, 482] on select "00 01 02 03 04 05 06 07 08 09 10 11 12 13 14 15 16 17 18 19 20 21 22 23 24 25 2…" at bounding box center [759, 490] width 21 height 18
select select "30"
click at [749, 481] on select "00 01 02 03 04 05 06 07 08 09 10 11 12 13 14 15 16 17 18 19 20 21 22 23 24 25 2…" at bounding box center [759, 490] width 21 height 18
type input "06:30"
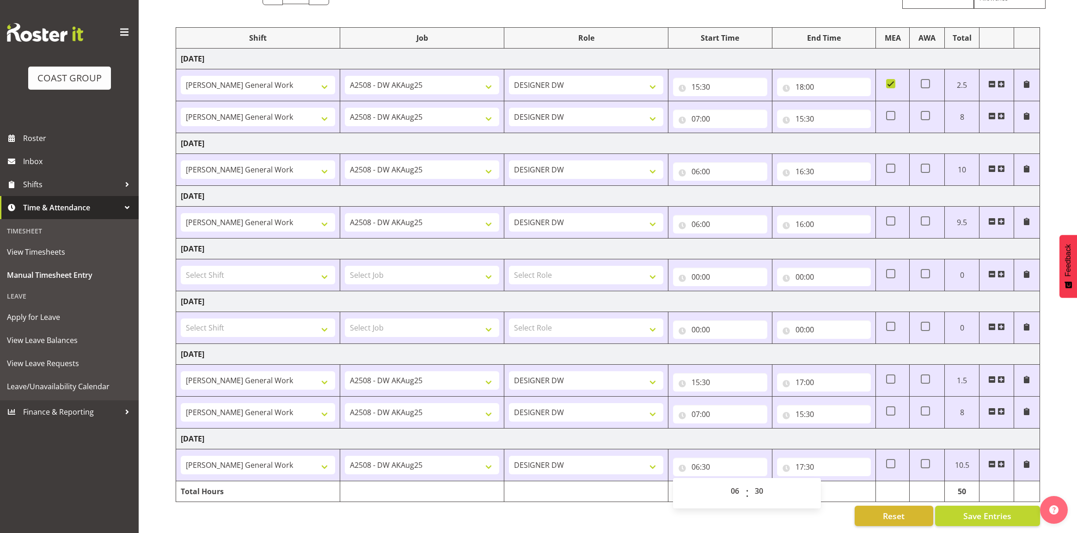
click at [757, 431] on td "[DATE]" at bounding box center [608, 438] width 864 height 21
click at [895, 456] on td at bounding box center [892, 465] width 34 height 32
click at [889, 459] on span at bounding box center [890, 463] width 9 height 9
click at [889, 461] on input "checkbox" at bounding box center [889, 464] width 6 height 6
checkbox input "true"
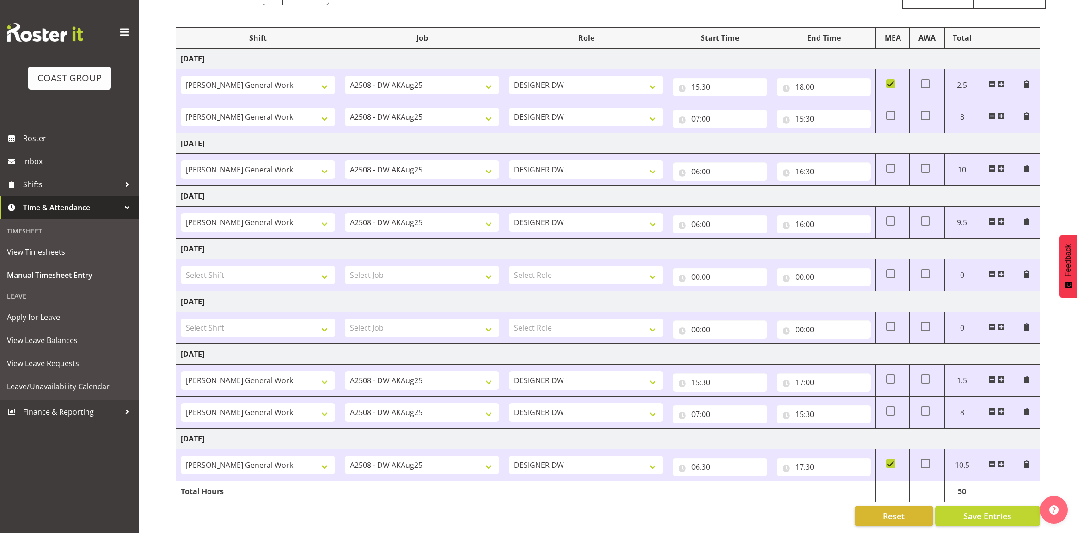
click at [856, 428] on td "[DATE]" at bounding box center [608, 438] width 864 height 21
click at [673, 133] on td "[DATE]" at bounding box center [608, 143] width 864 height 21
click at [991, 512] on span "Save Entries" at bounding box center [987, 516] width 48 height 12
click at [71, 209] on span "Time & Attendance" at bounding box center [71, 208] width 97 height 14
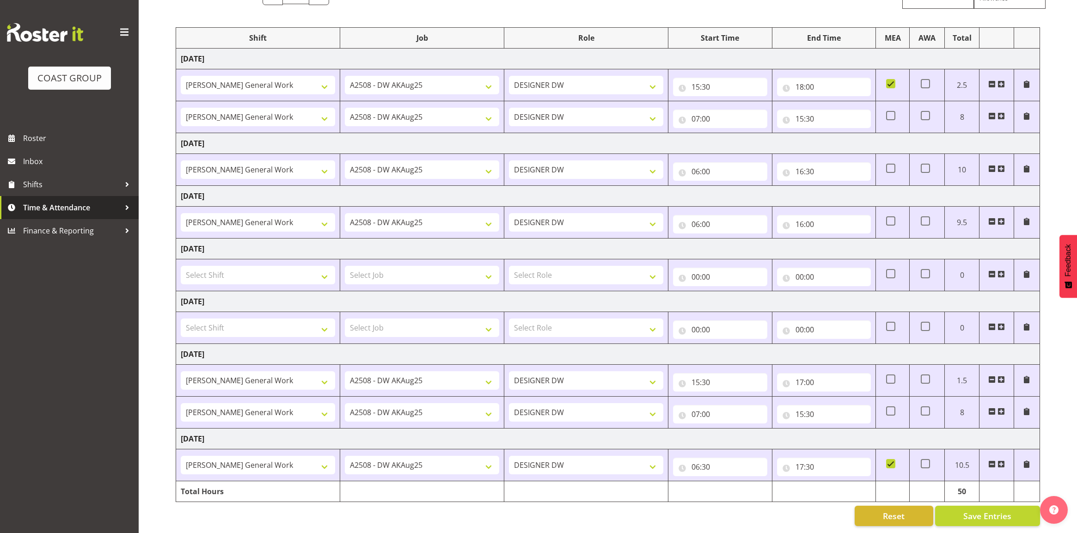
click at [71, 209] on span "Time & Attendance" at bounding box center [71, 208] width 97 height 14
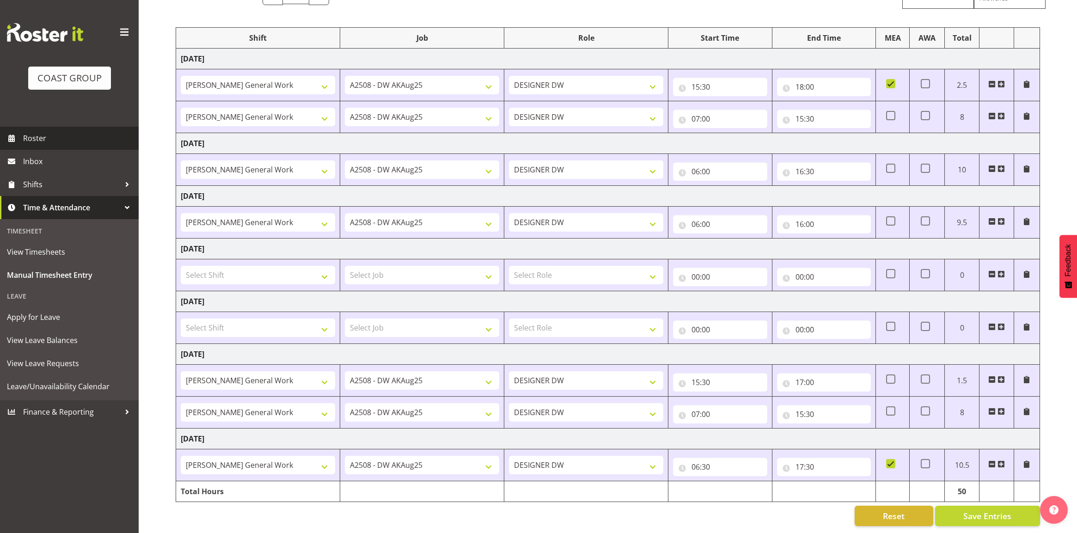
click at [51, 135] on span "Roster" at bounding box center [78, 138] width 111 height 14
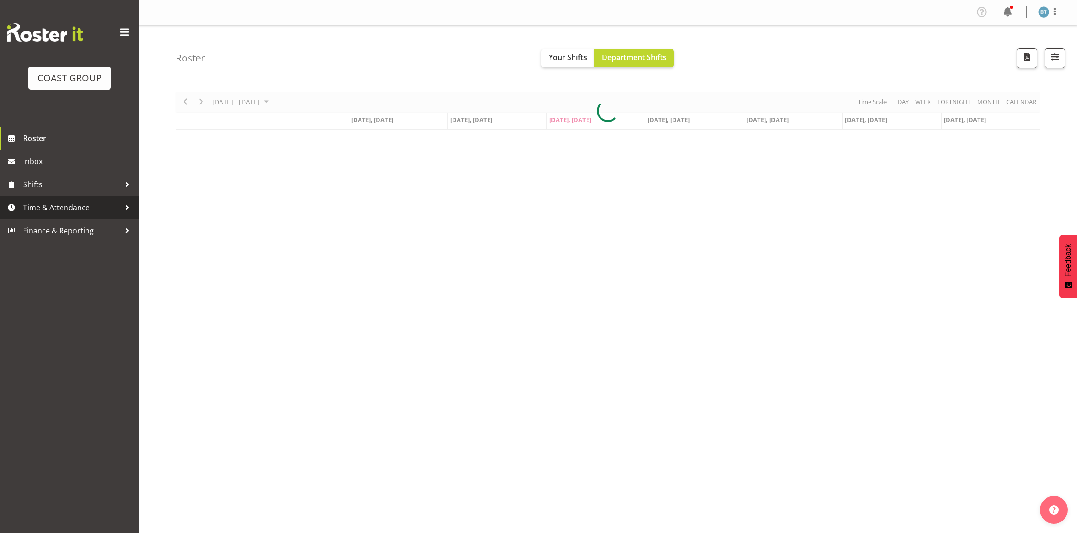
click at [65, 207] on span "Time & Attendance" at bounding box center [71, 208] width 97 height 14
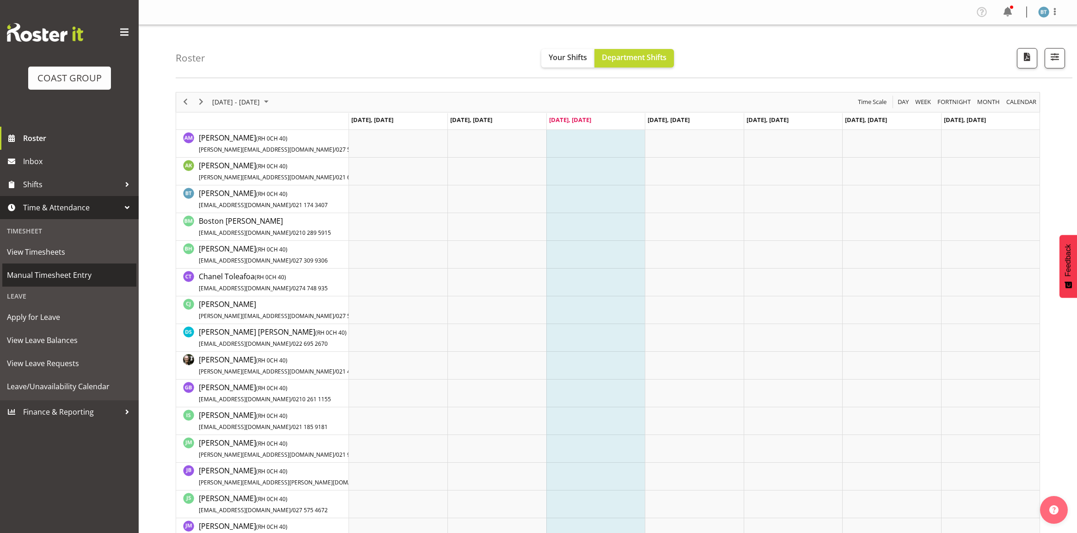
click at [82, 278] on span "Manual Timesheet Entry" at bounding box center [69, 275] width 125 height 14
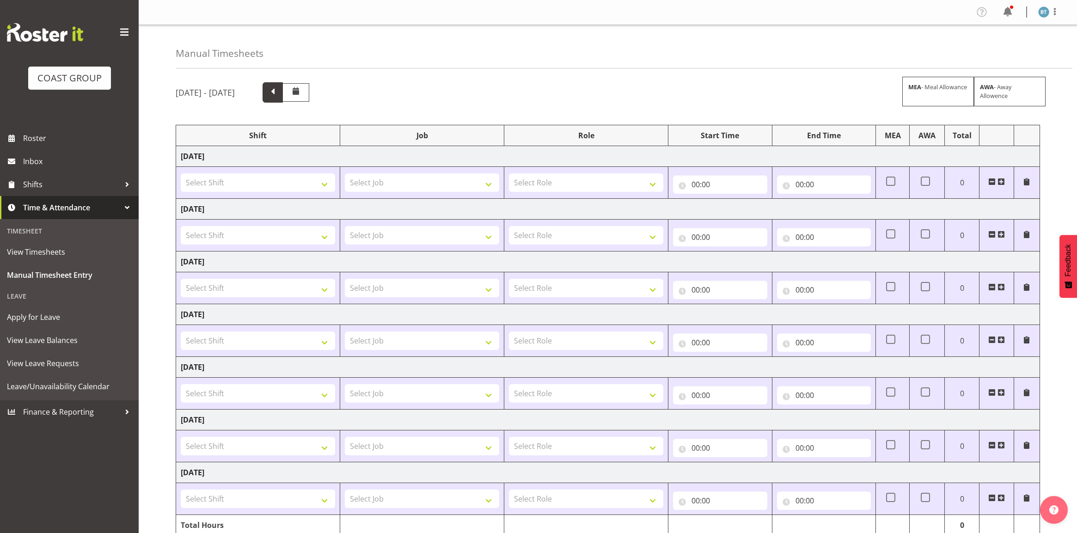
click at [279, 97] on span at bounding box center [273, 91] width 12 height 12
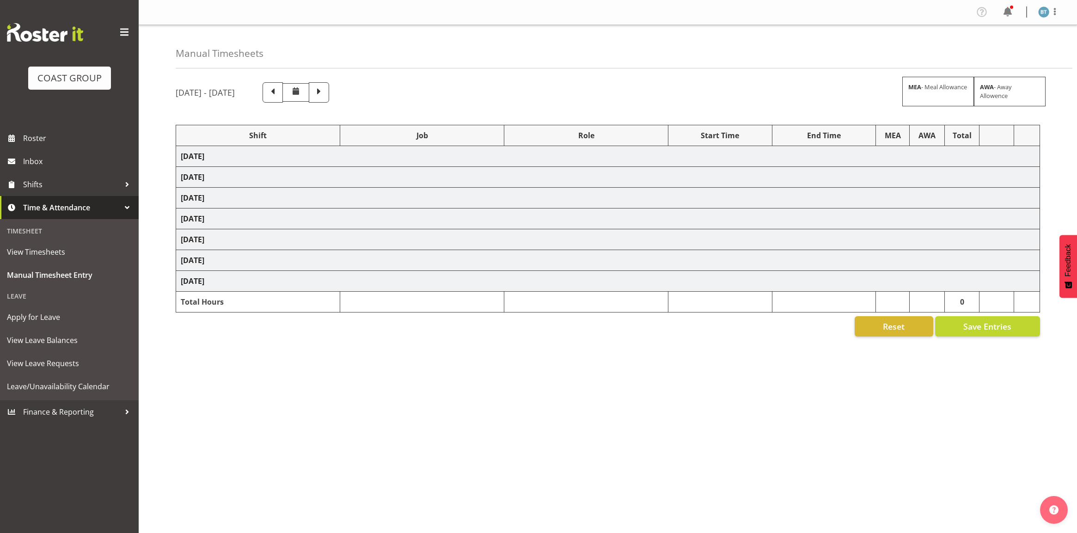
select select "9464"
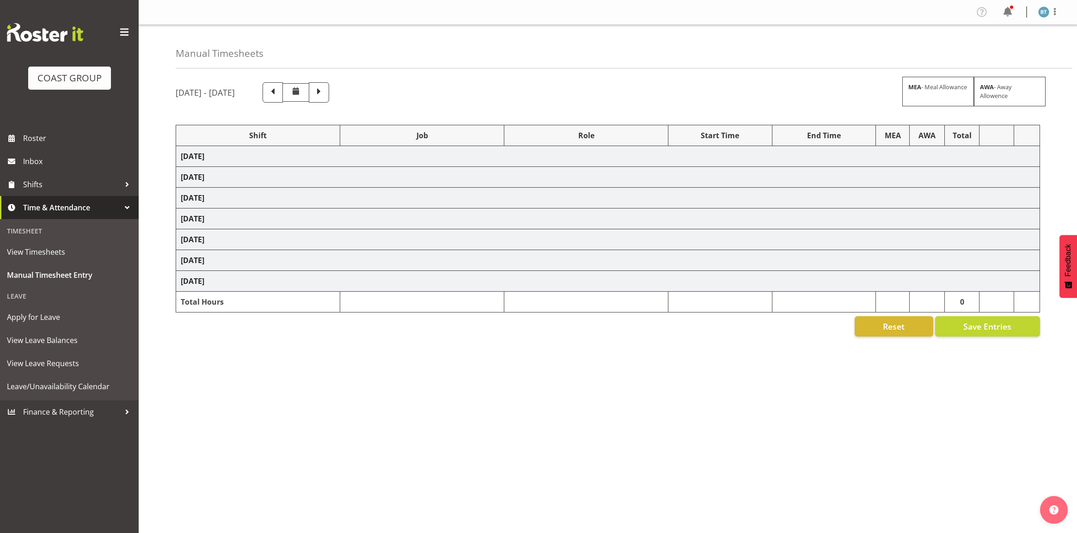
select select "9464"
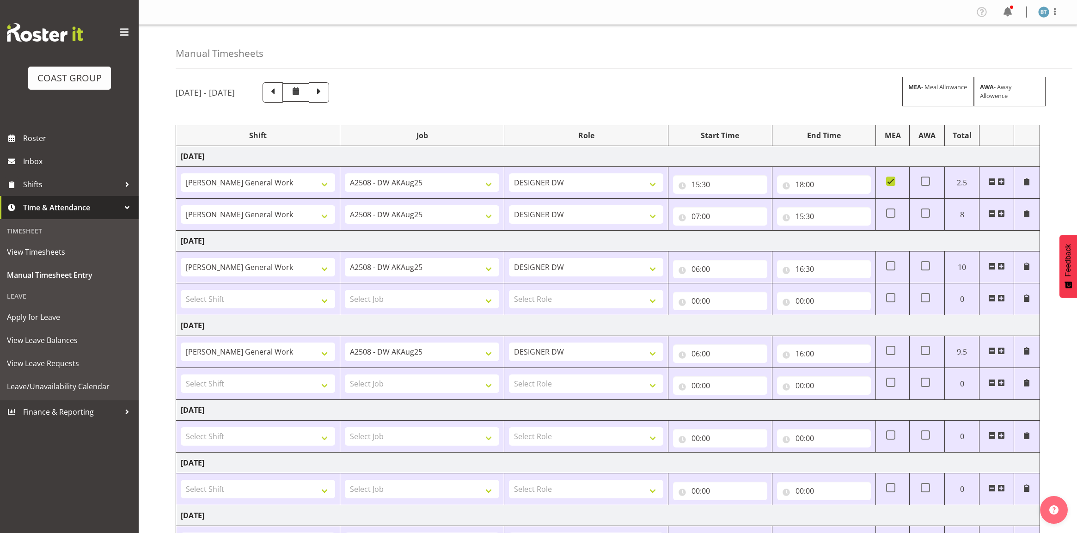
click at [449, 86] on div "[DATE] - [DATE] MEA - Meal Allowance AWA - Away Allowence" at bounding box center [608, 92] width 864 height 20
